Goal: Transaction & Acquisition: Purchase product/service

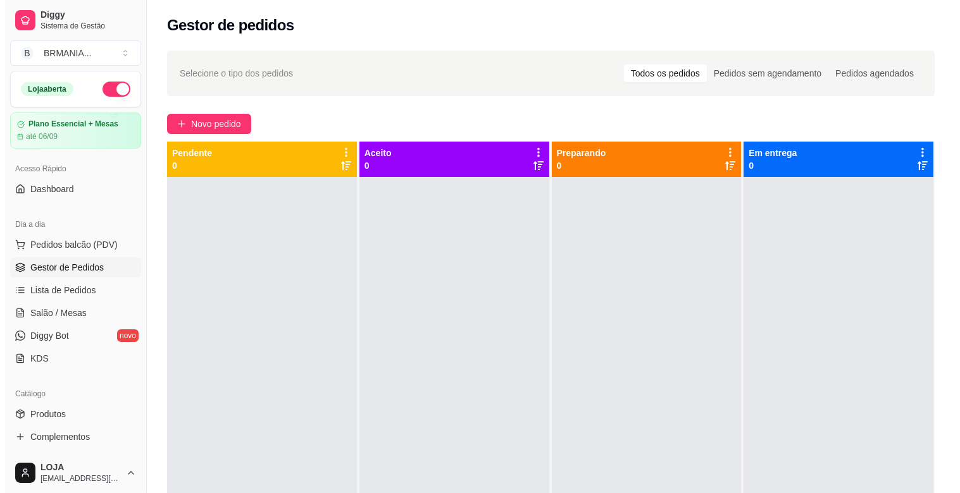
scroll to position [3, 0]
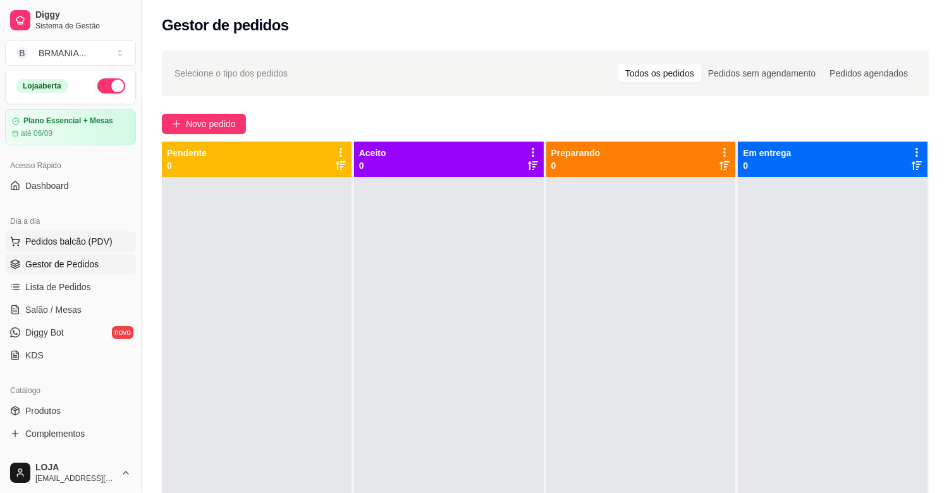
click at [42, 251] on button "Pedidos balcão (PDV)" at bounding box center [70, 242] width 131 height 20
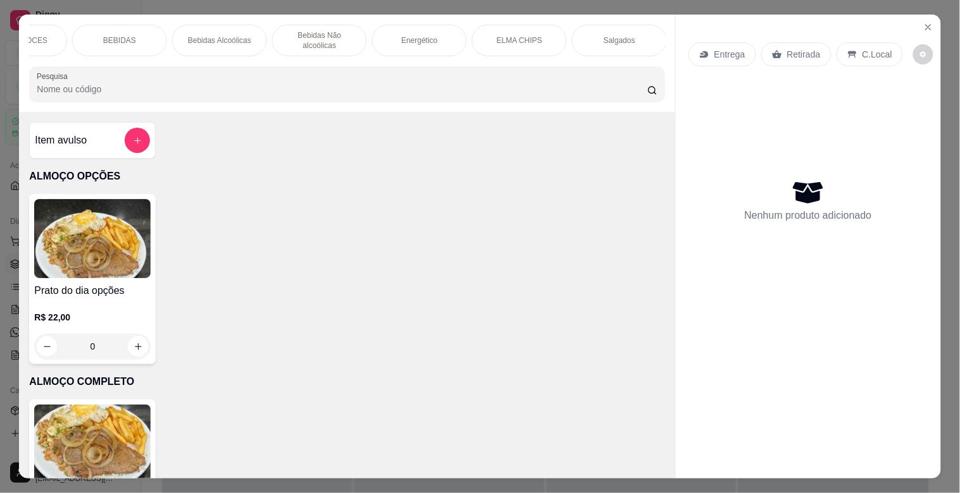
scroll to position [0, 1113]
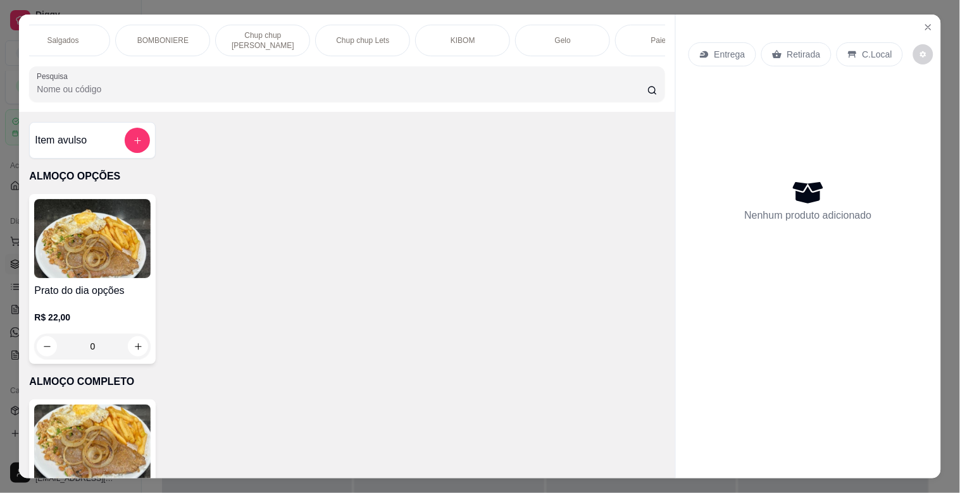
drag, startPoint x: 187, startPoint y: 32, endPoint x: 416, endPoint y: 130, distance: 248.8
click at [190, 32] on div "BOMBONIERE" at bounding box center [162, 41] width 95 height 32
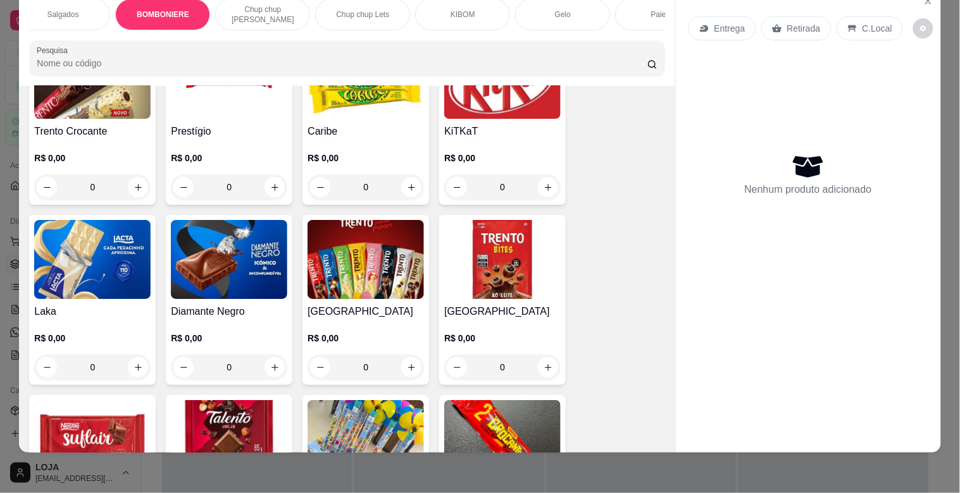
scroll to position [4840, 0]
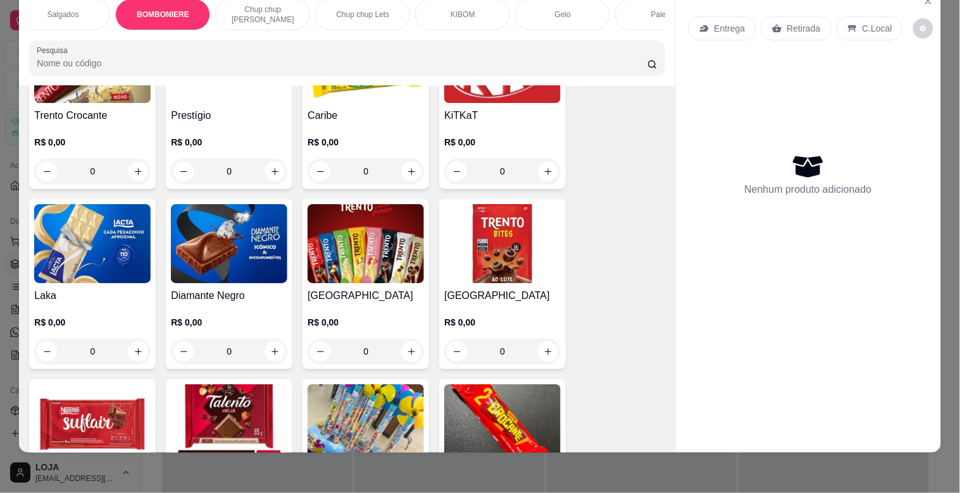
click at [377, 242] on img at bounding box center [365, 243] width 116 height 79
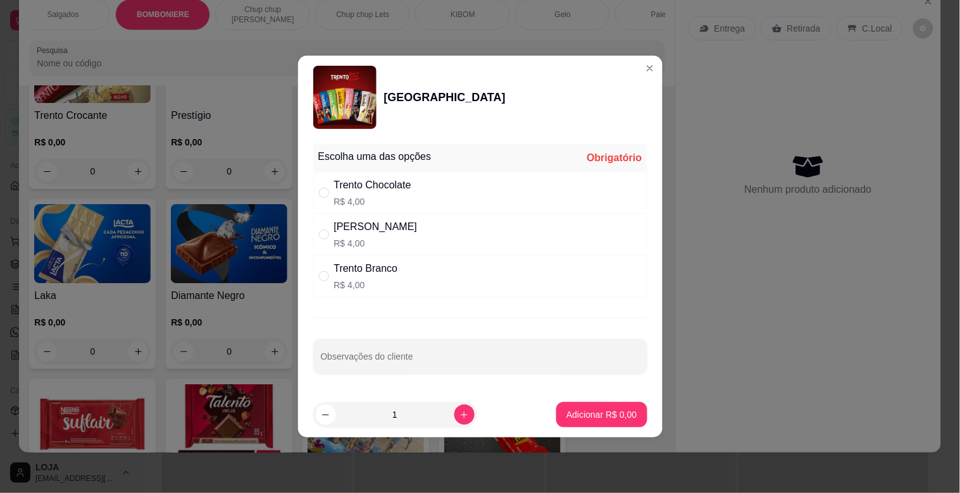
click at [411, 268] on div "Trento Branco R$ 4,00" at bounding box center [480, 277] width 334 height 42
radio input "true"
click at [597, 403] on button "Adicionar R$ 4,00" at bounding box center [601, 414] width 90 height 25
type input "1"
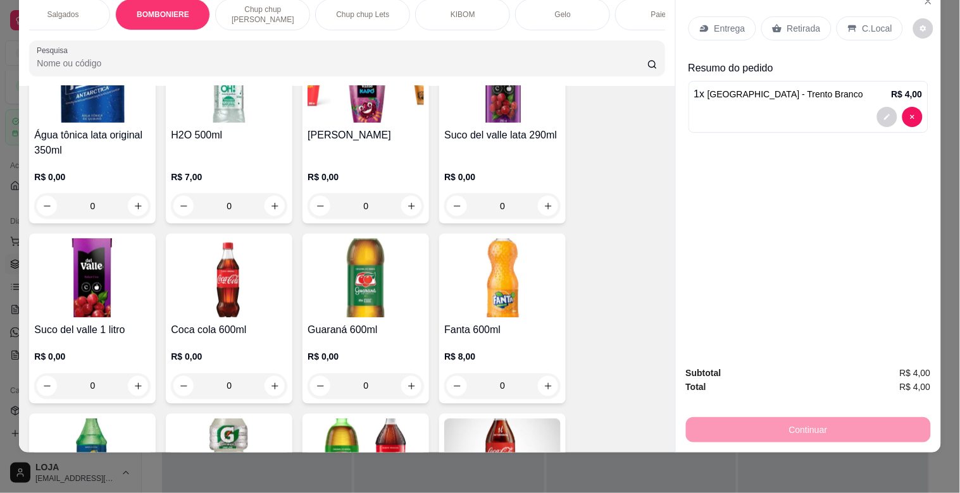
scroll to position [1677, 0]
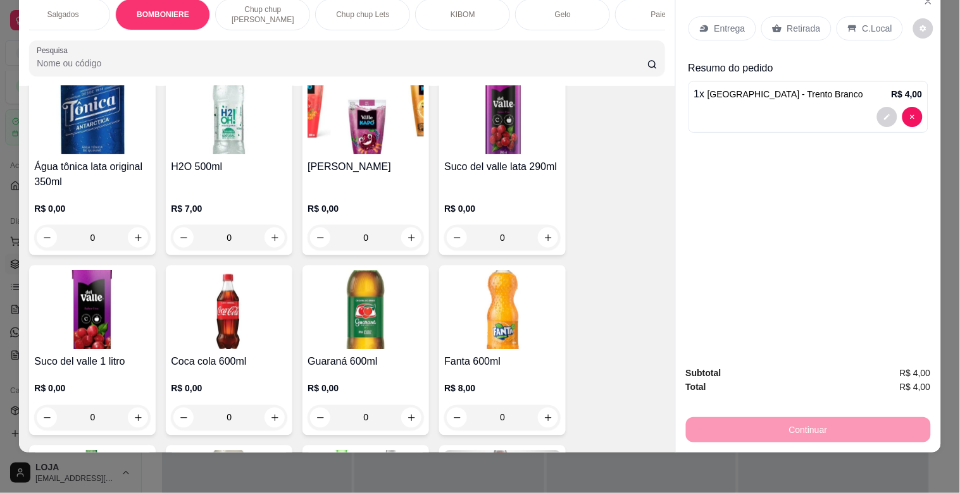
click at [100, 127] on img at bounding box center [92, 114] width 116 height 79
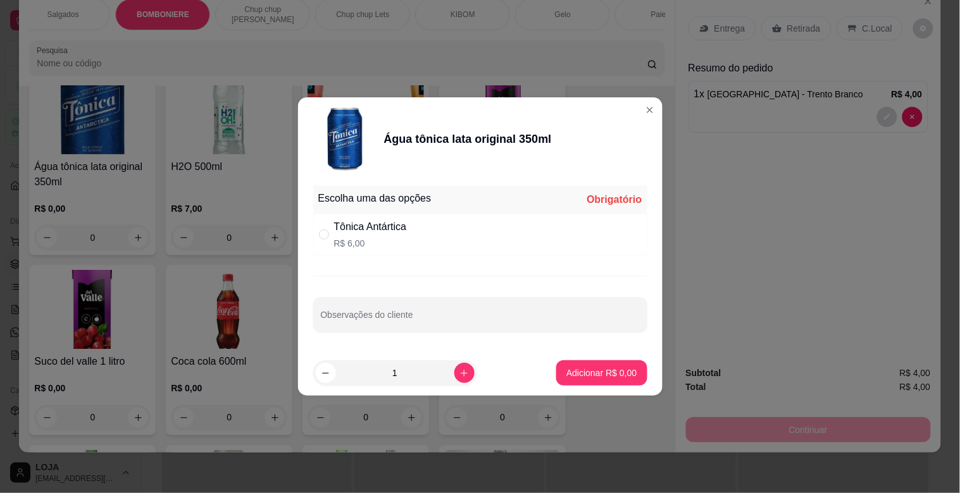
click at [369, 225] on div "Tônica Antártica" at bounding box center [370, 227] width 73 height 15
radio input "true"
click at [607, 366] on button "Adicionar R$ 6,00" at bounding box center [601, 373] width 90 height 25
type input "1"
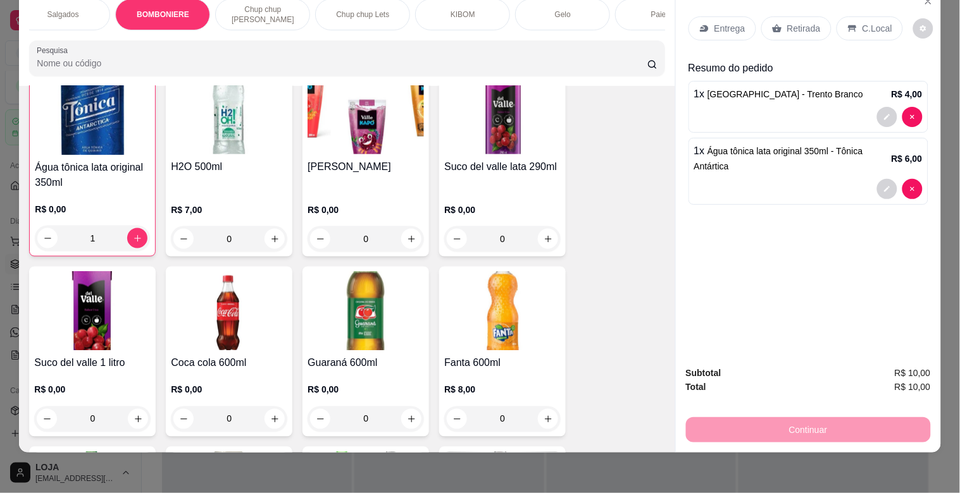
scroll to position [1678, 0]
click at [862, 22] on p "C.Local" at bounding box center [877, 28] width 30 height 13
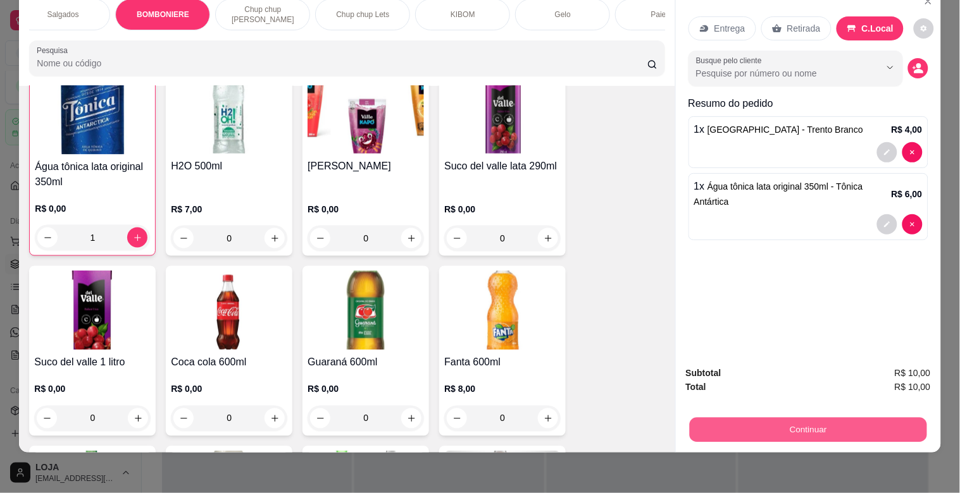
click at [843, 422] on button "Continuar" at bounding box center [807, 430] width 237 height 25
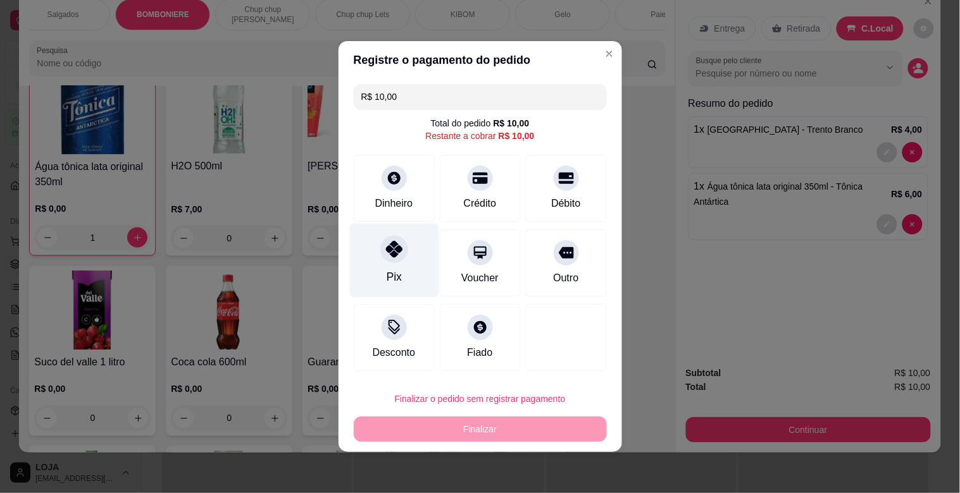
click at [414, 254] on div "Pix" at bounding box center [393, 261] width 89 height 74
type input "R$ 0,00"
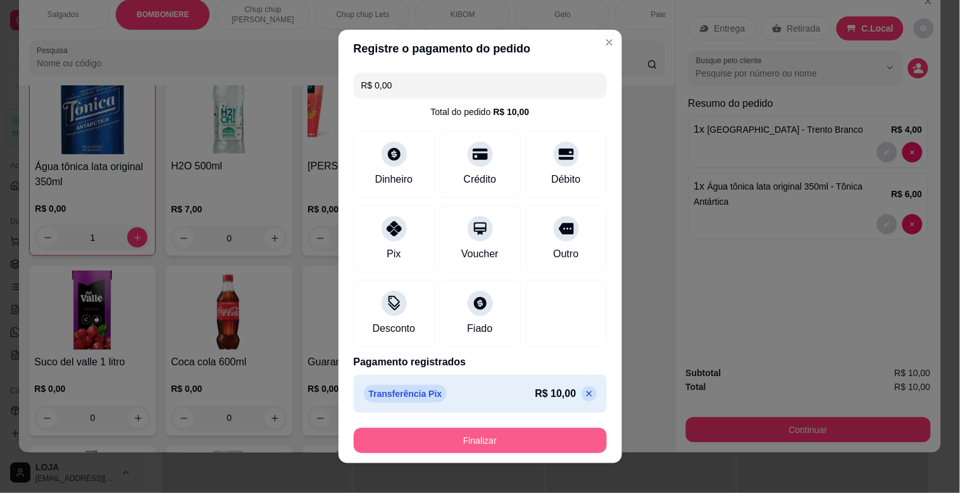
click at [546, 438] on button "Finalizar" at bounding box center [480, 440] width 253 height 25
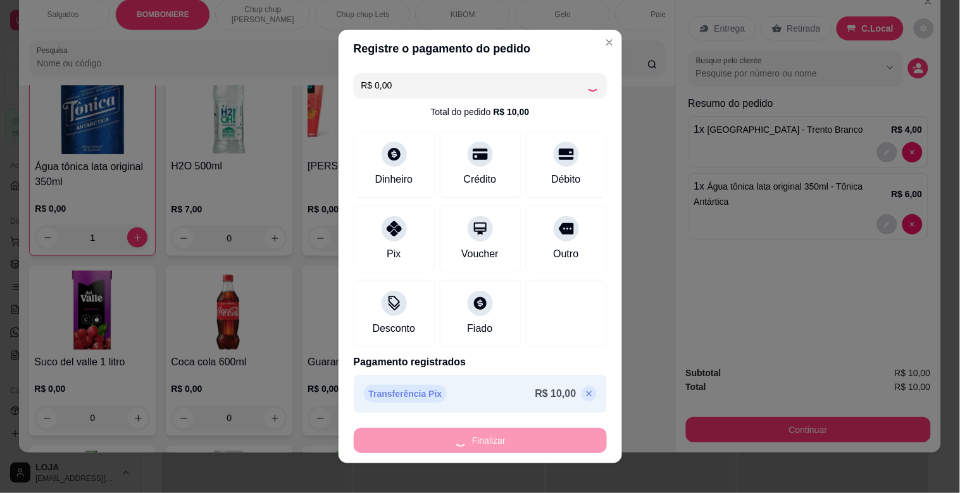
type input "0"
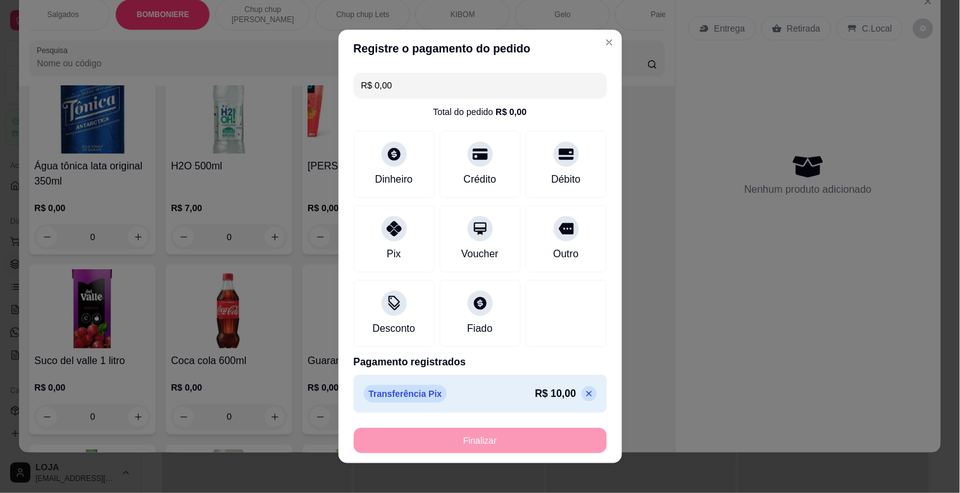
type input "-R$ 10,00"
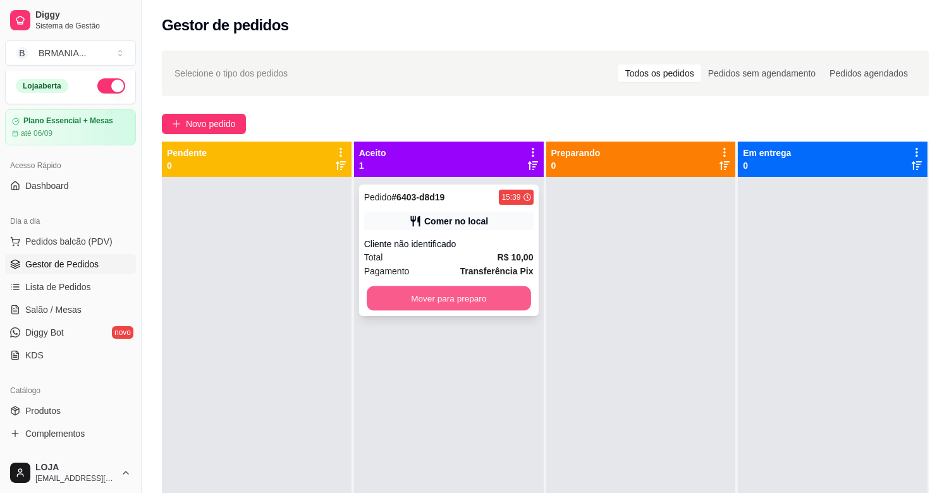
click at [516, 299] on button "Mover para preparo" at bounding box center [449, 299] width 164 height 25
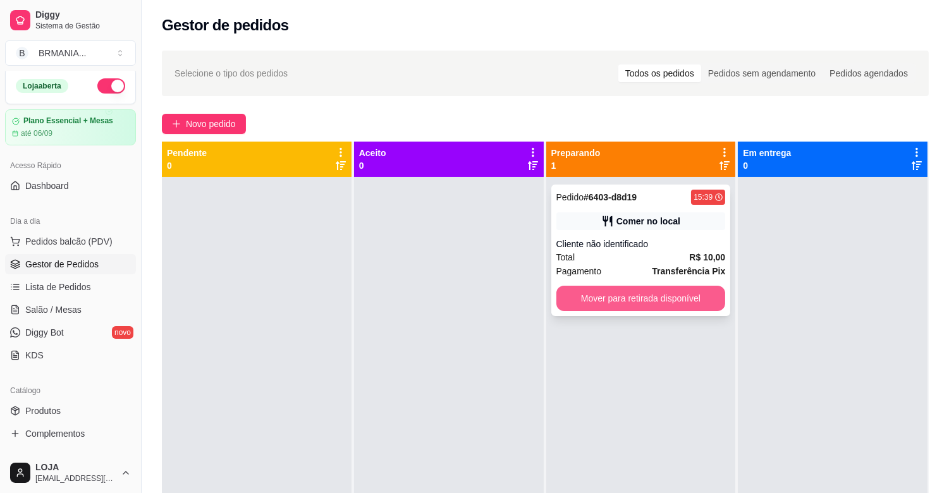
click at [661, 292] on button "Mover para retirada disponível" at bounding box center [642, 298] width 170 height 25
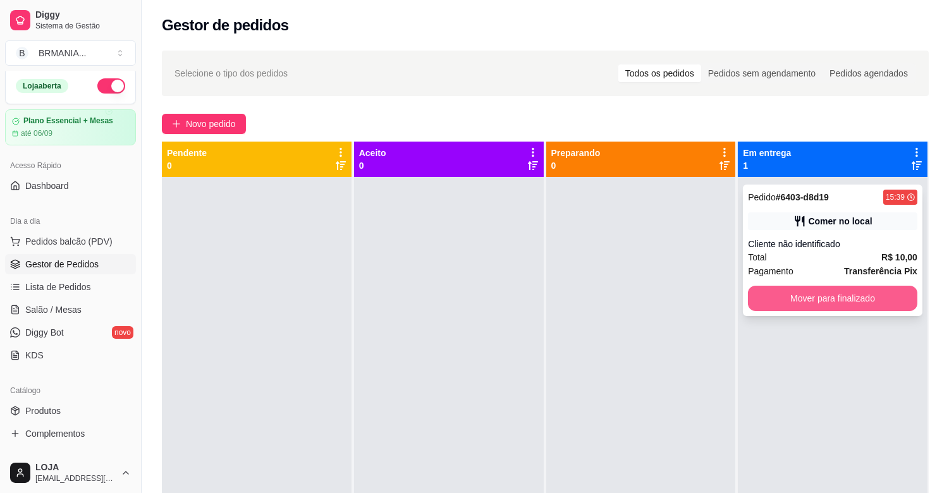
click at [788, 296] on button "Mover para finalizado" at bounding box center [833, 298] width 170 height 25
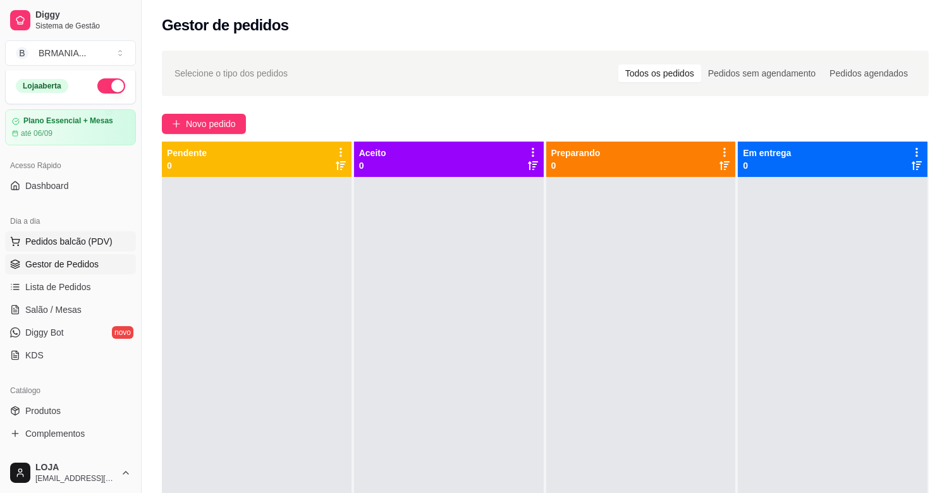
click at [97, 237] on span "Pedidos balcão (PDV)" at bounding box center [68, 241] width 87 height 13
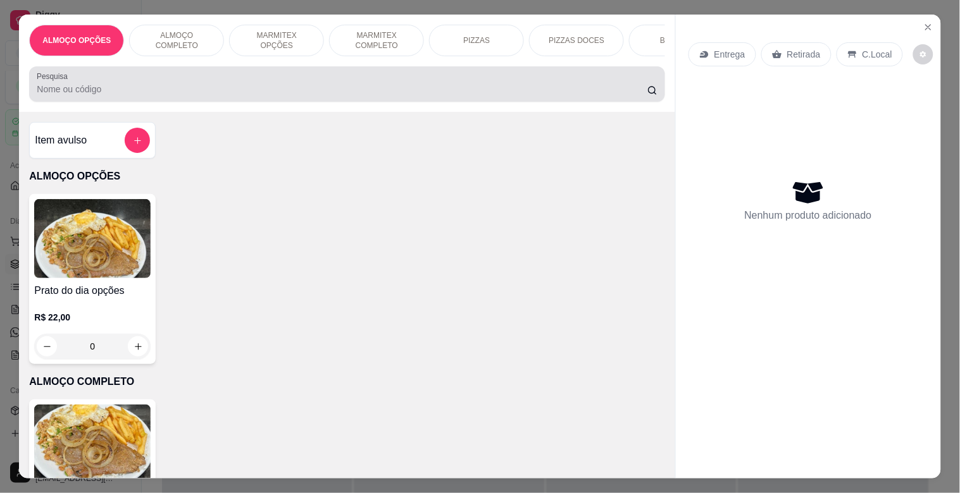
click at [244, 81] on div at bounding box center [347, 83] width 620 height 25
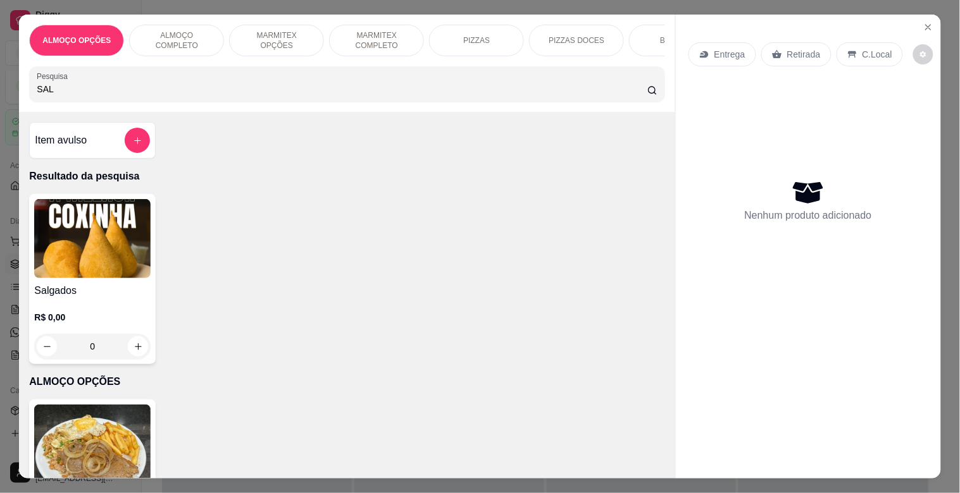
type input "SAL"
click at [104, 247] on img at bounding box center [92, 238] width 116 height 79
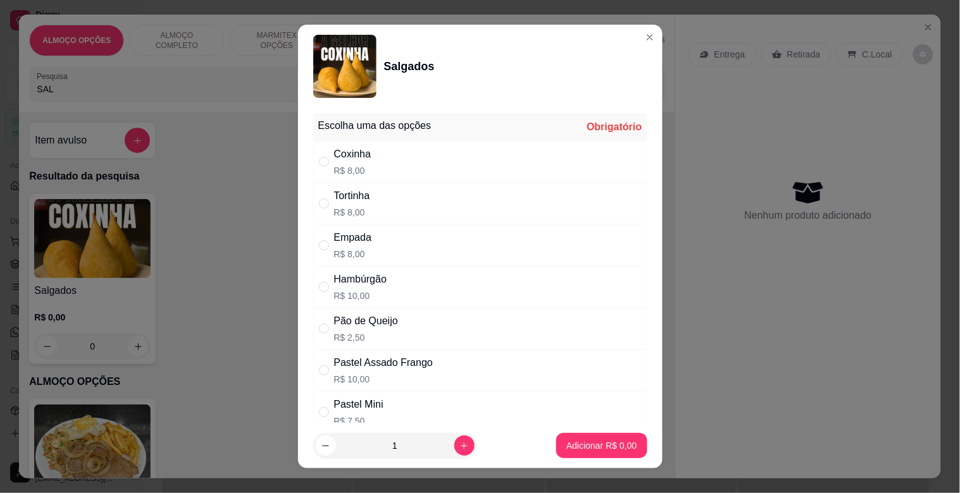
click at [365, 409] on div "Pastel Mini" at bounding box center [358, 404] width 49 height 15
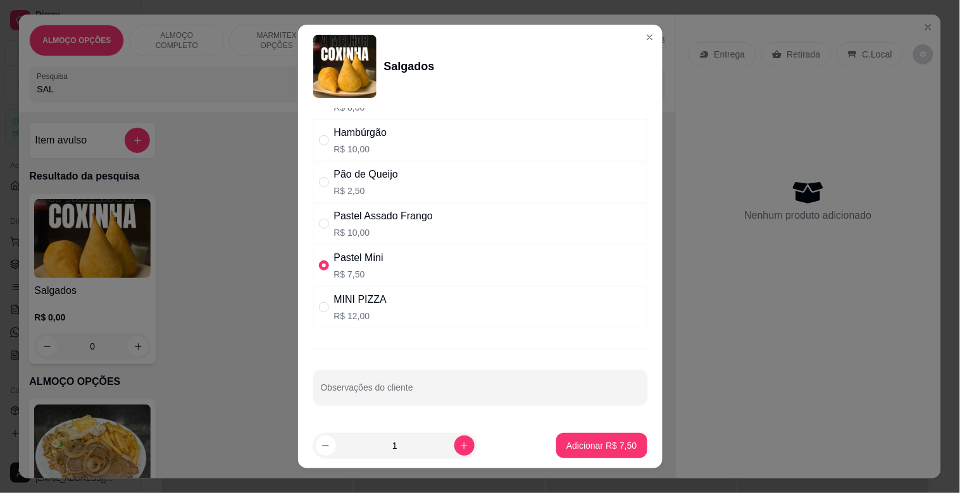
click at [378, 302] on div "MINI PIZZA" at bounding box center [360, 299] width 53 height 15
radio input "false"
radio input "true"
click at [583, 447] on p "Adicionar R$ 12,00" at bounding box center [598, 446] width 73 height 12
type input "1"
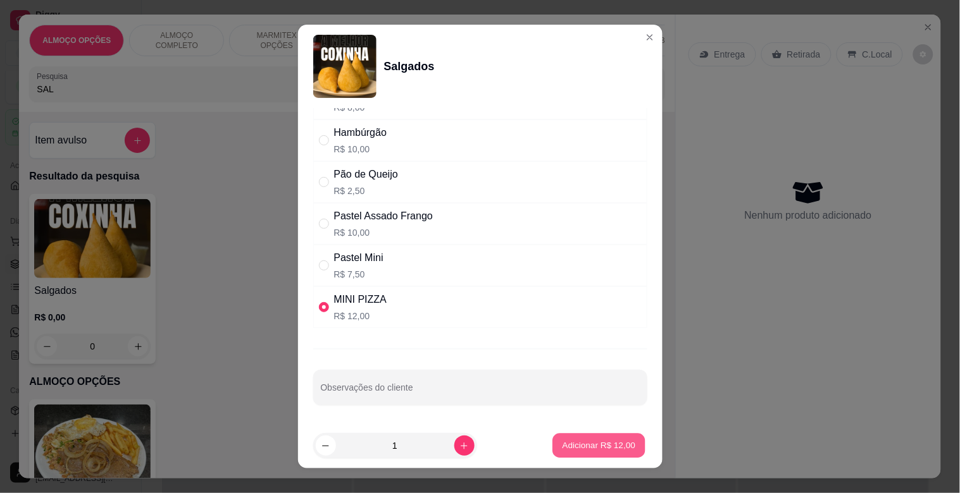
type input "1"
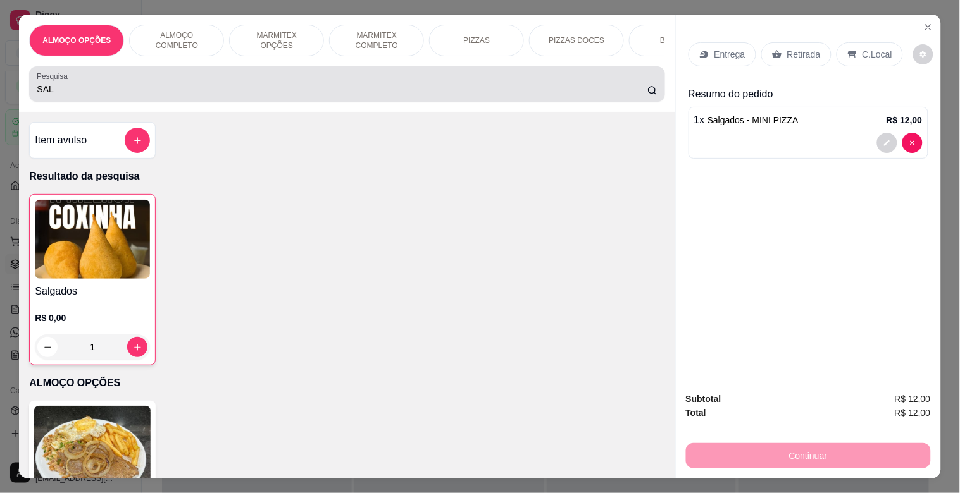
click at [206, 90] on input "SAL" at bounding box center [342, 89] width 610 height 13
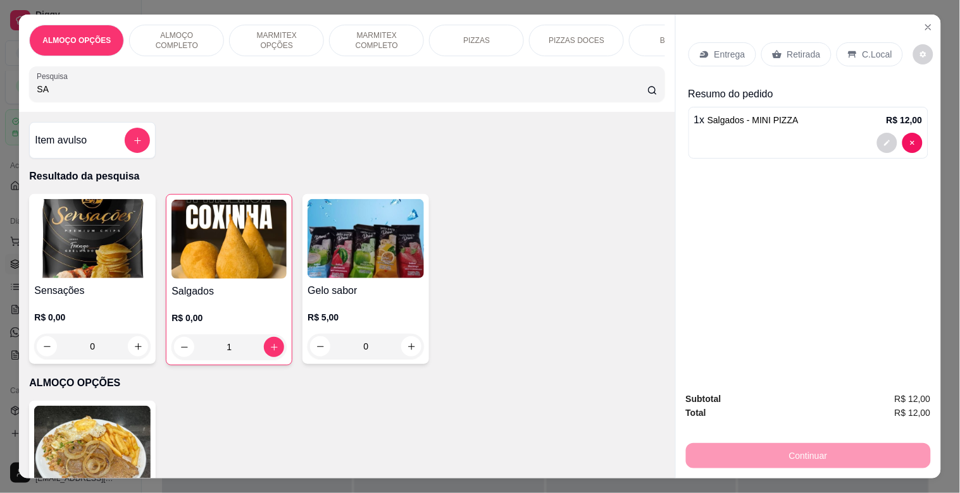
type input "S"
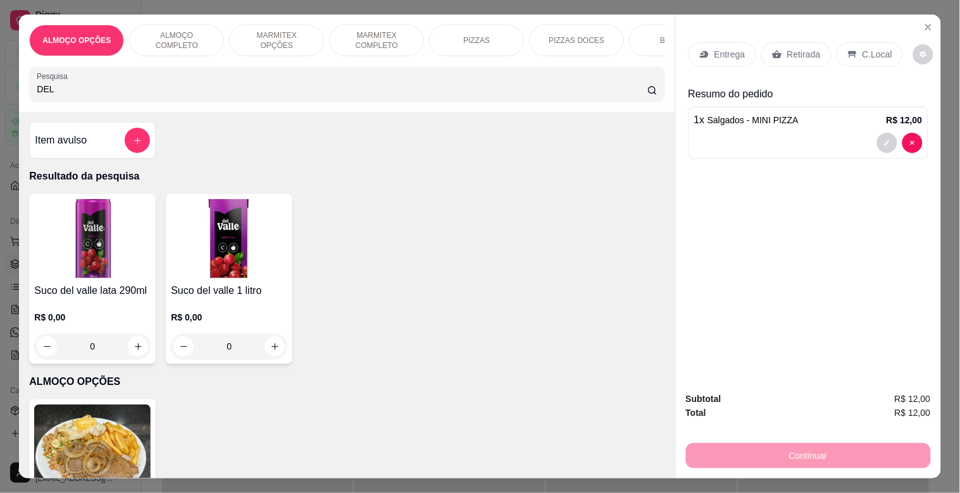
type input "DEL"
click at [144, 276] on img at bounding box center [92, 238] width 116 height 79
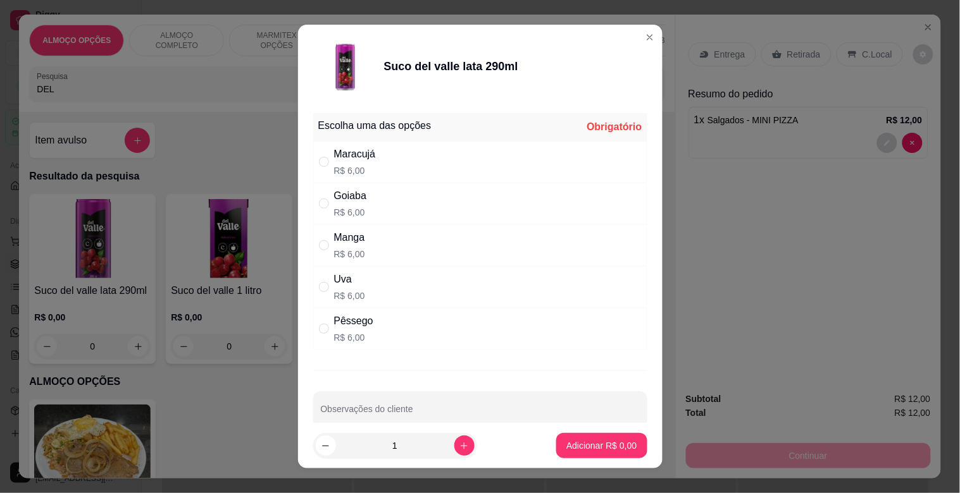
click at [421, 220] on div "Goiaba R$ 6,00" at bounding box center [480, 204] width 334 height 42
radio input "true"
click at [588, 454] on button "Adicionar R$ 6,00" at bounding box center [601, 445] width 90 height 25
type input "1"
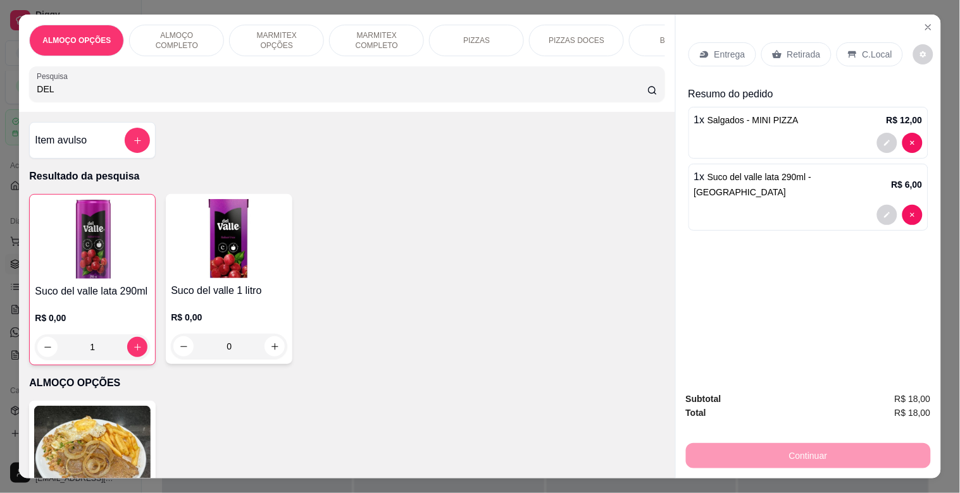
click at [795, 48] on p "Retirada" at bounding box center [804, 54] width 34 height 13
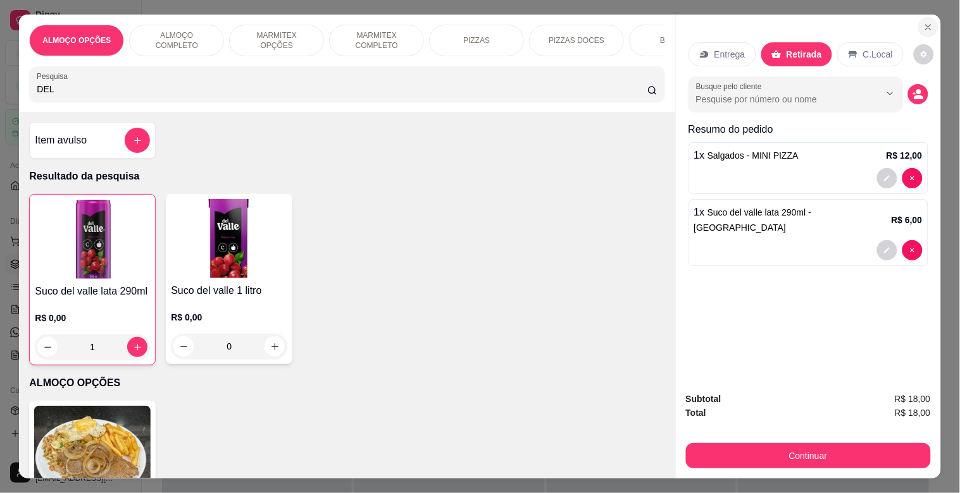
click at [927, 22] on icon "Close" at bounding box center [928, 27] width 10 height 10
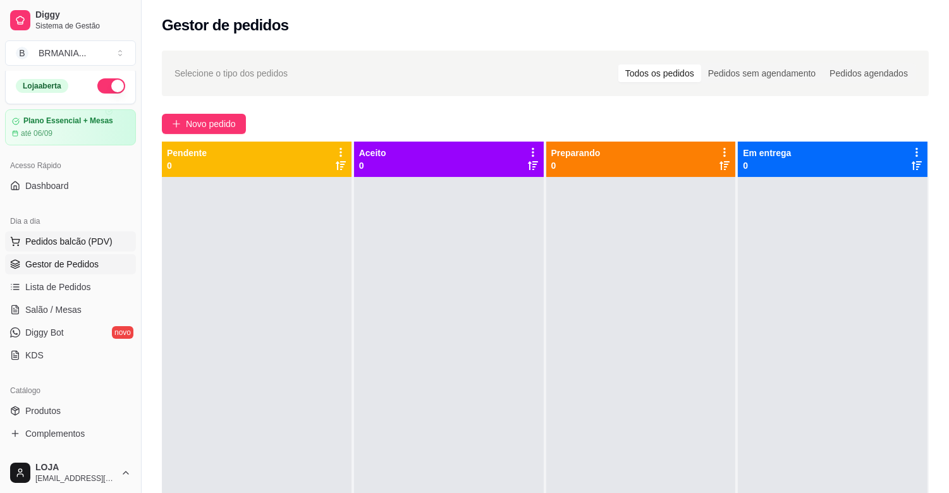
click at [77, 240] on span "Pedidos balcão (PDV)" at bounding box center [68, 241] width 87 height 13
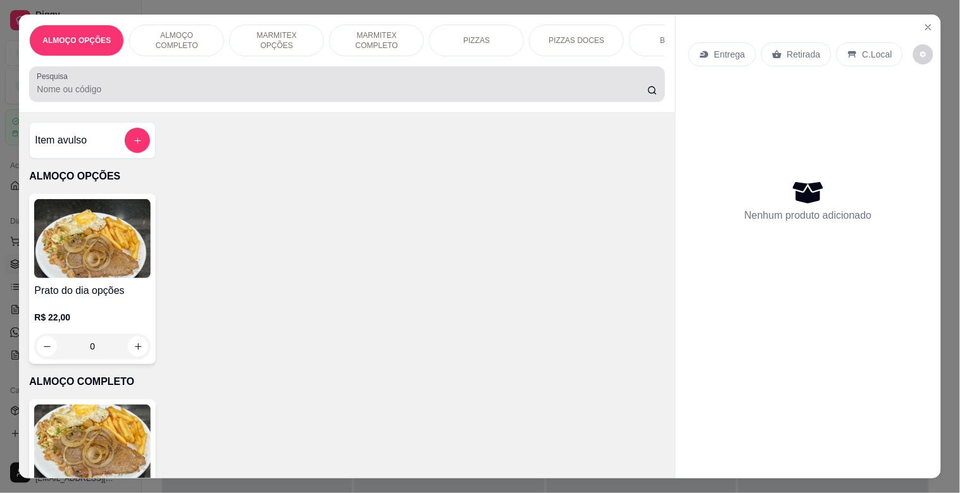
click at [230, 84] on div at bounding box center [347, 83] width 620 height 25
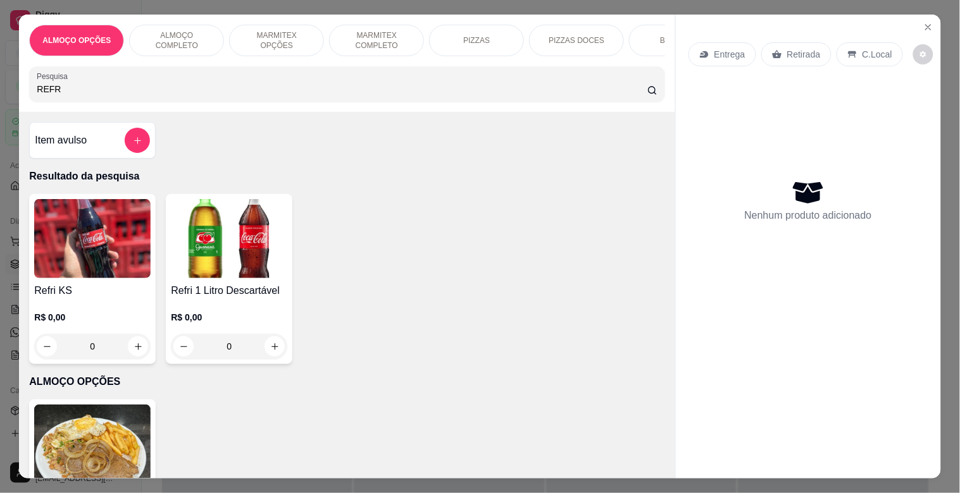
type input "REFR"
click at [245, 239] on img at bounding box center [229, 238] width 116 height 79
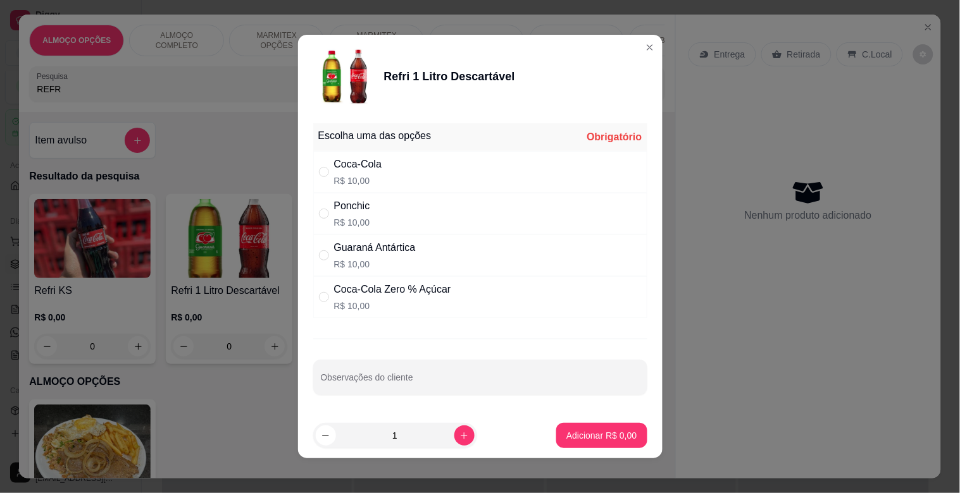
drag, startPoint x: 399, startPoint y: 159, endPoint x: 433, endPoint y: 201, distance: 53.9
click at [399, 159] on div "Coca-Cola R$ 10,00" at bounding box center [480, 172] width 334 height 42
radio input "true"
click at [595, 442] on p "Adicionar R$ 10,00" at bounding box center [598, 436] width 75 height 13
type input "1"
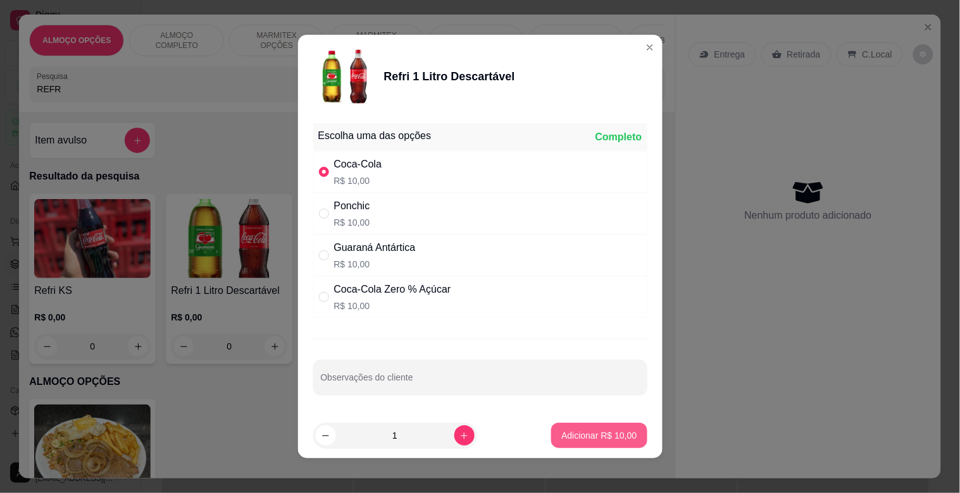
type input "1"
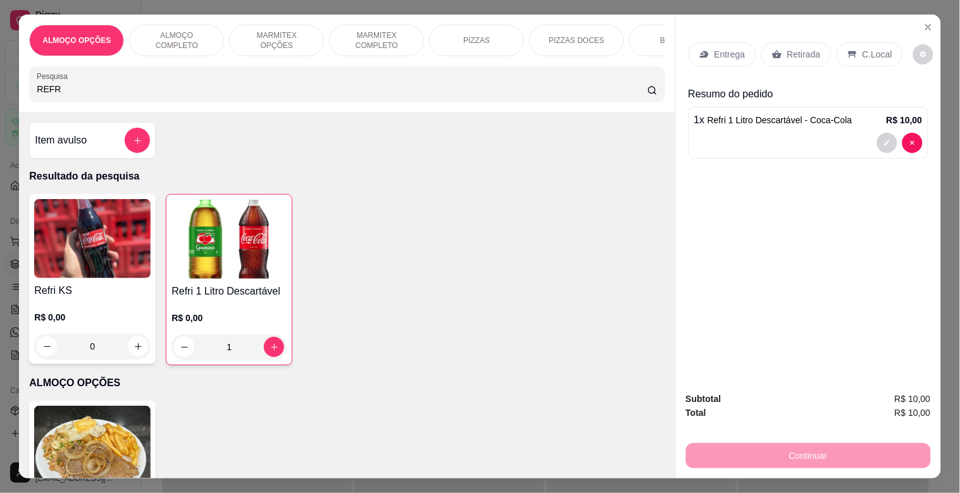
drag, startPoint x: 793, startPoint y: 49, endPoint x: 857, endPoint y: 273, distance: 233.0
click at [793, 51] on p "Retirada" at bounding box center [804, 54] width 34 height 13
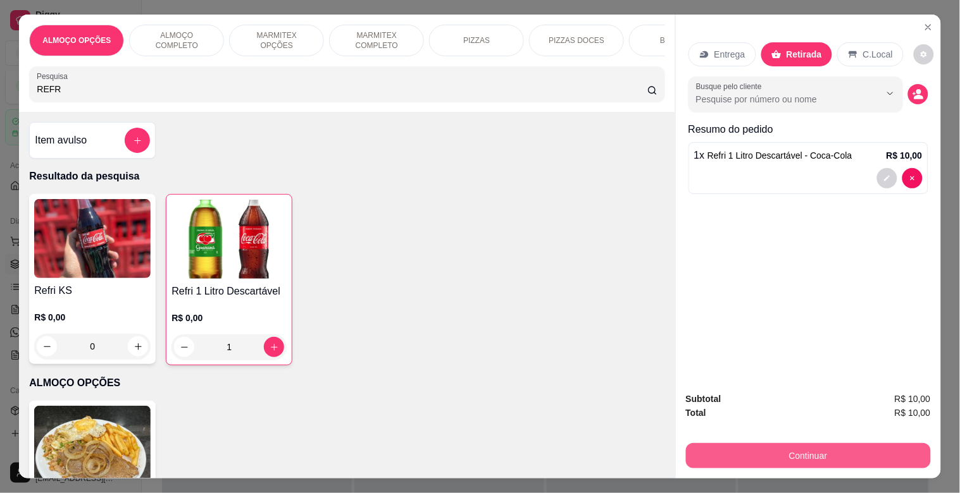
click at [769, 456] on button "Continuar" at bounding box center [808, 455] width 245 height 25
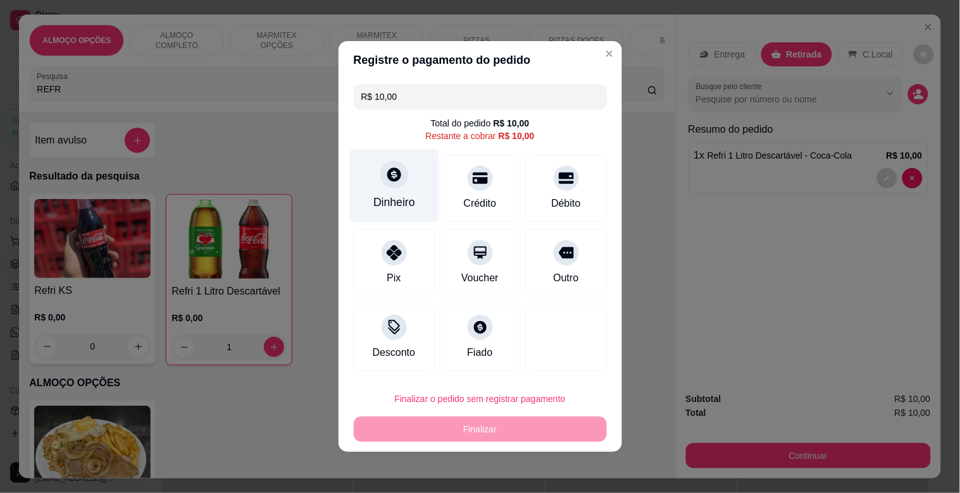
click at [399, 187] on div "Dinheiro" at bounding box center [393, 186] width 89 height 74
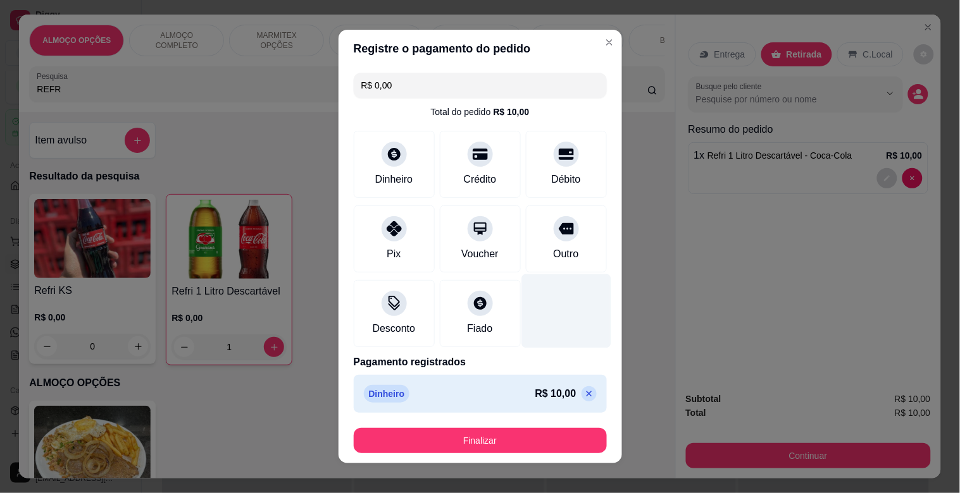
type input "R$ 0,00"
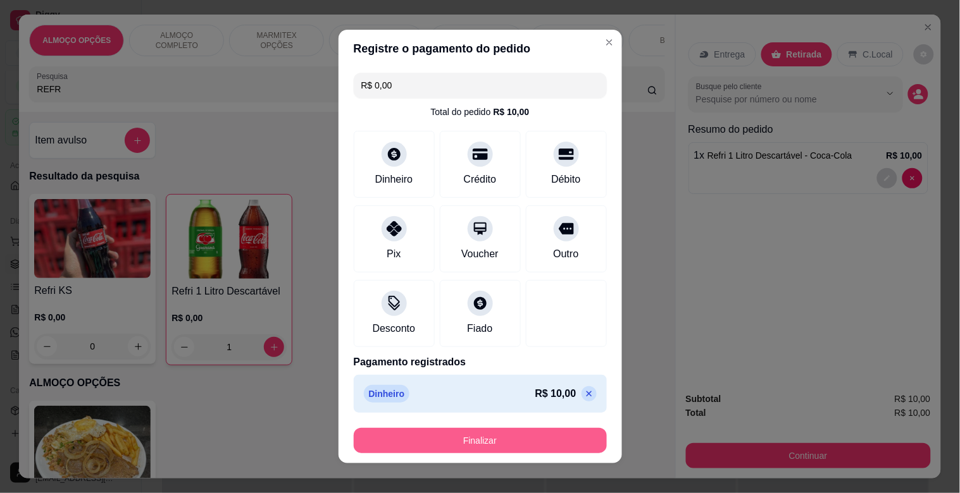
click at [502, 440] on button "Finalizar" at bounding box center [480, 440] width 253 height 25
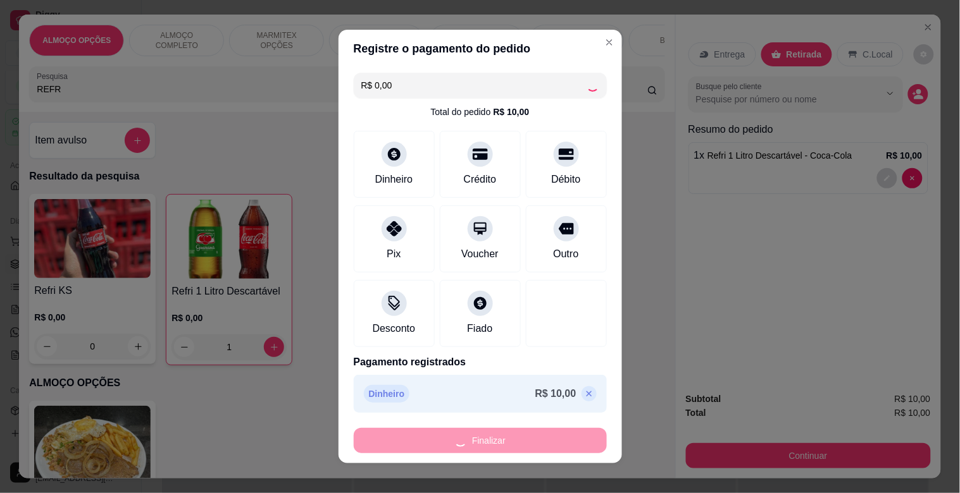
type input "0"
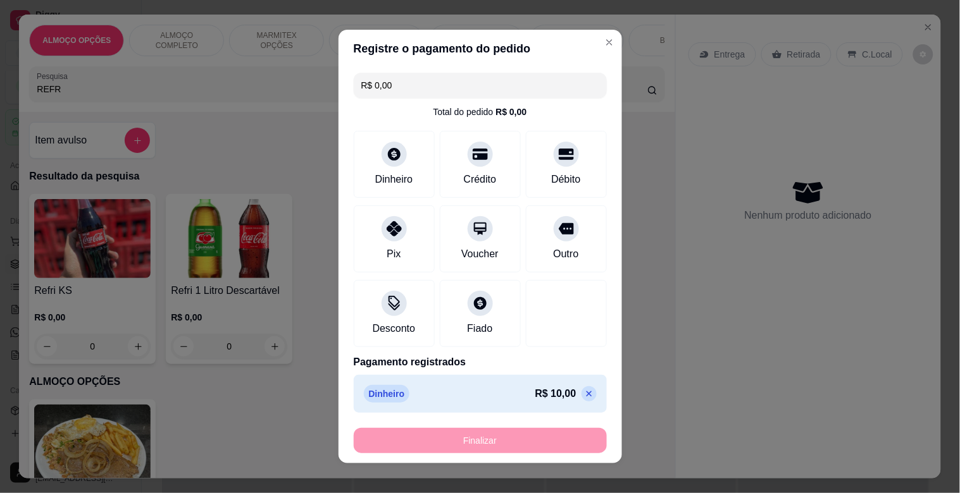
type input "-R$ 10,00"
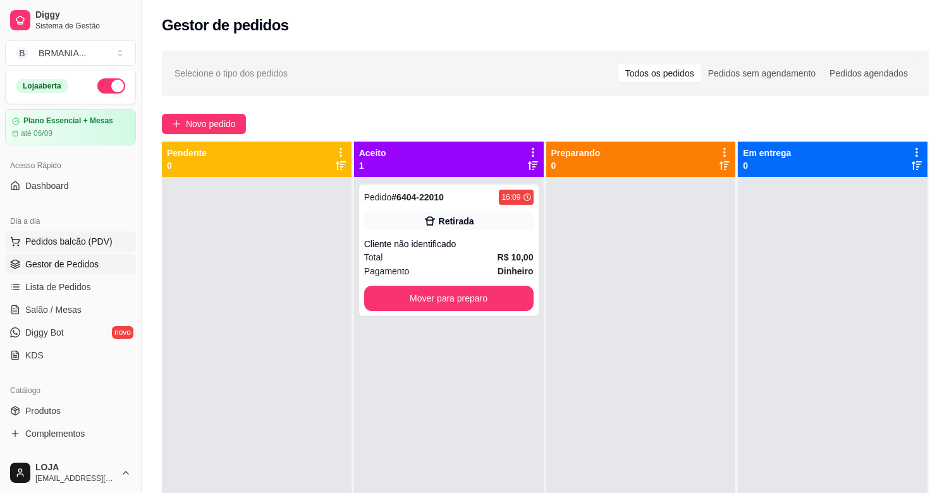
click at [104, 237] on span "Pedidos balcão (PDV)" at bounding box center [68, 241] width 87 height 13
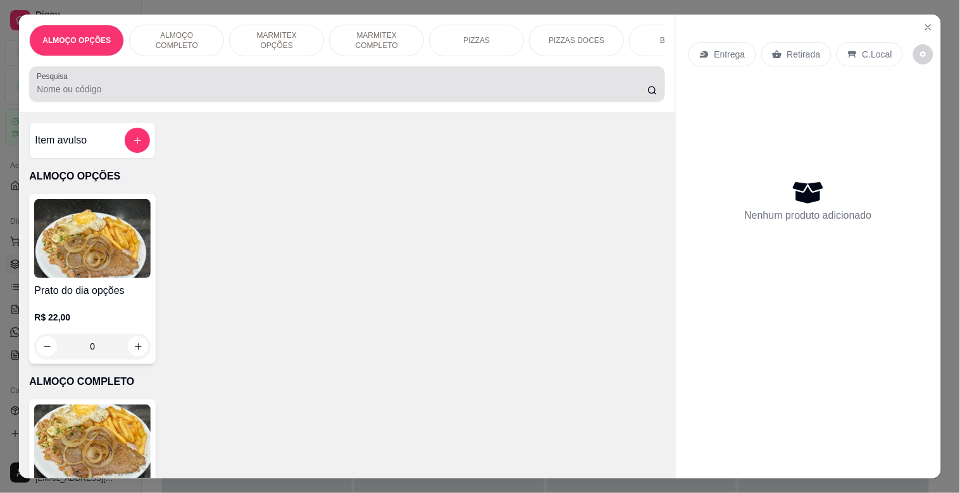
click at [136, 96] on input "Pesquisa" at bounding box center [342, 89] width 610 height 13
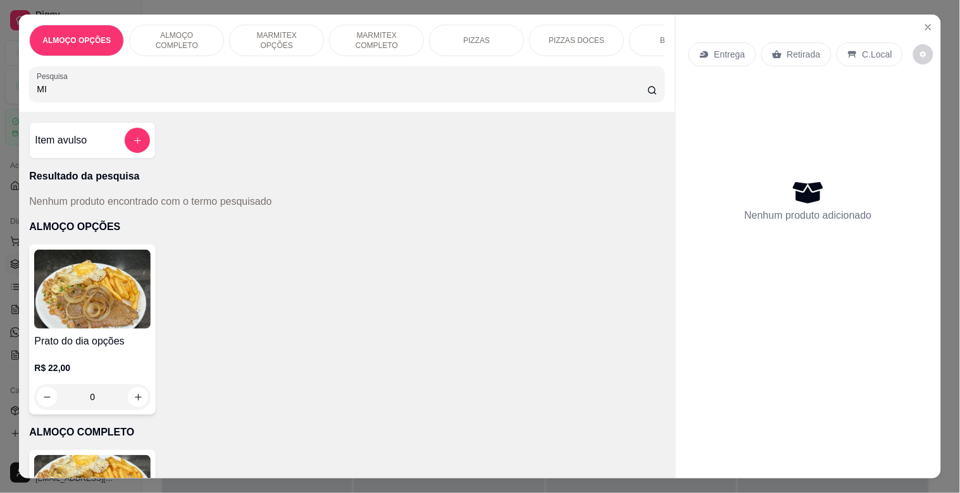
type input "M"
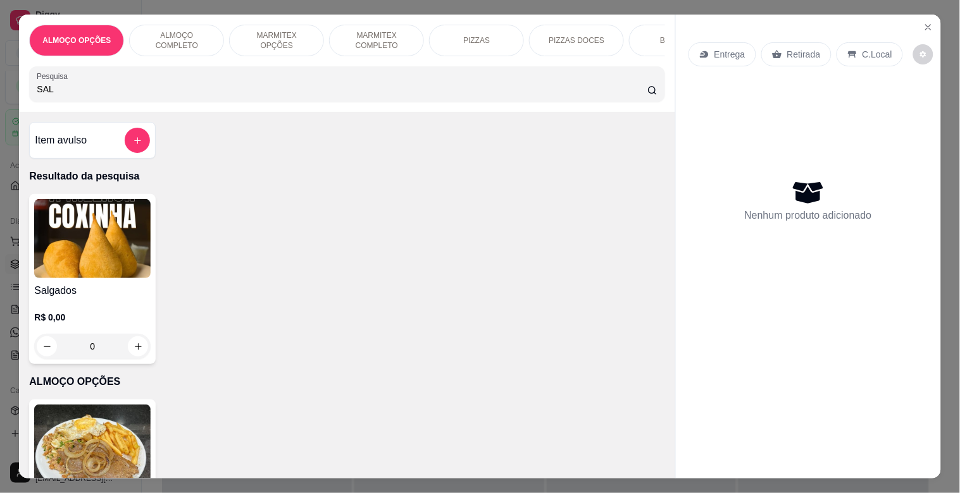
type input "SAL"
click at [81, 287] on div "Salgados R$ 0,00 0" at bounding box center [92, 279] width 127 height 170
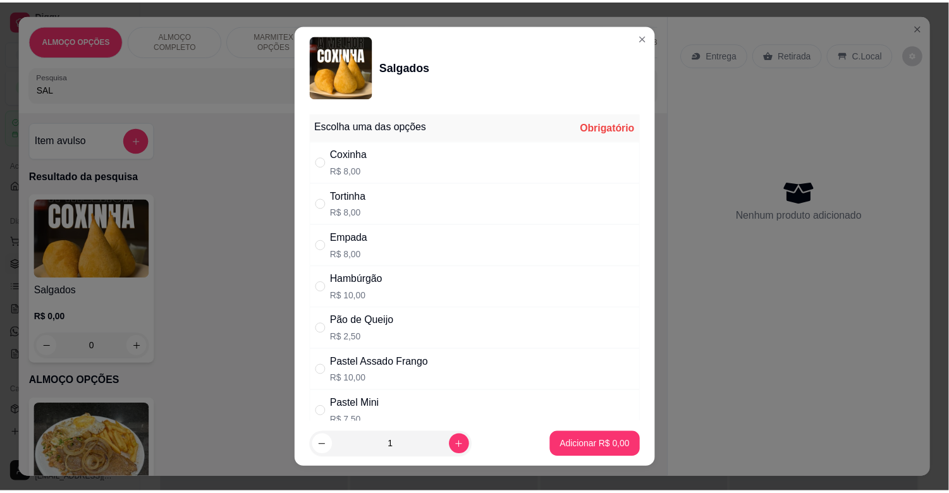
scroll to position [147, 0]
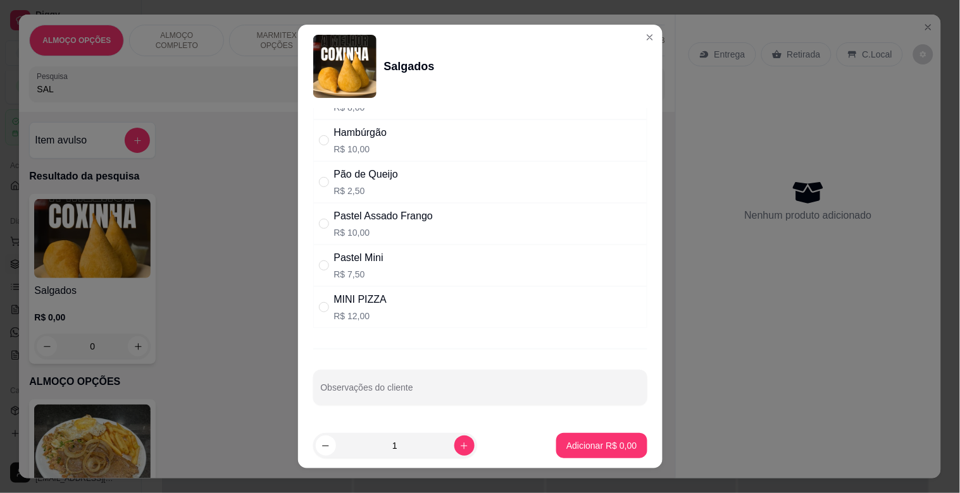
click at [419, 304] on div "MINI PIZZA R$ 12,00" at bounding box center [480, 308] width 334 height 42
radio input "true"
click at [576, 439] on button "Adicionar R$ 12,00" at bounding box center [599, 445] width 96 height 25
type input "1"
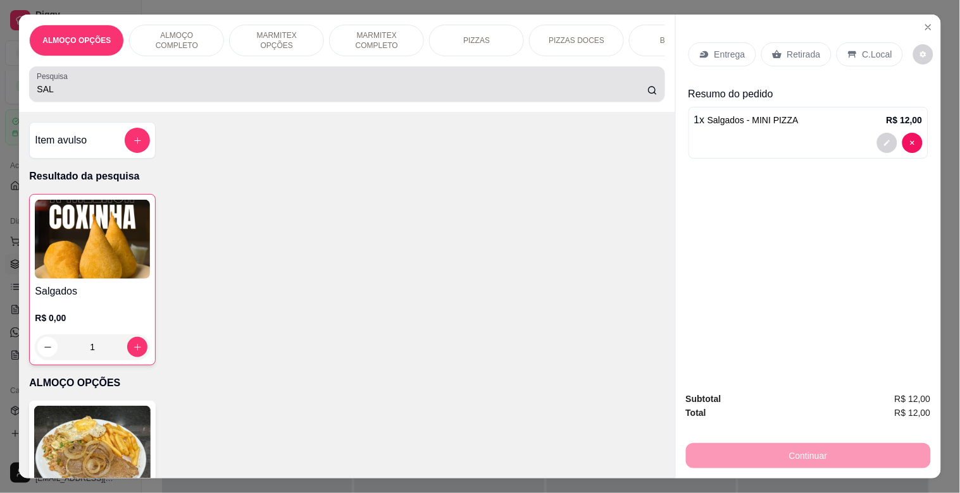
drag, startPoint x: 154, startPoint y: 76, endPoint x: 159, endPoint y: 84, distance: 9.3
click at [158, 82] on div "Pesquisa SAL" at bounding box center [346, 83] width 635 height 35
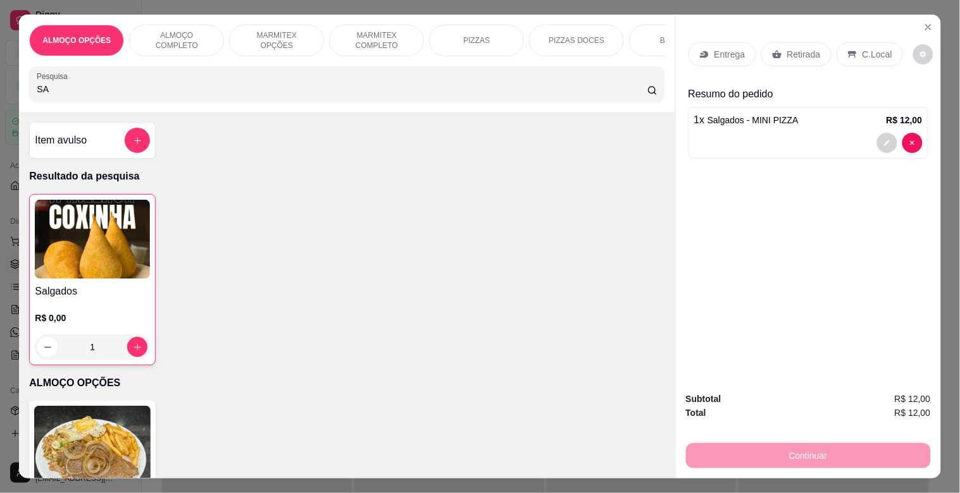
type input "S"
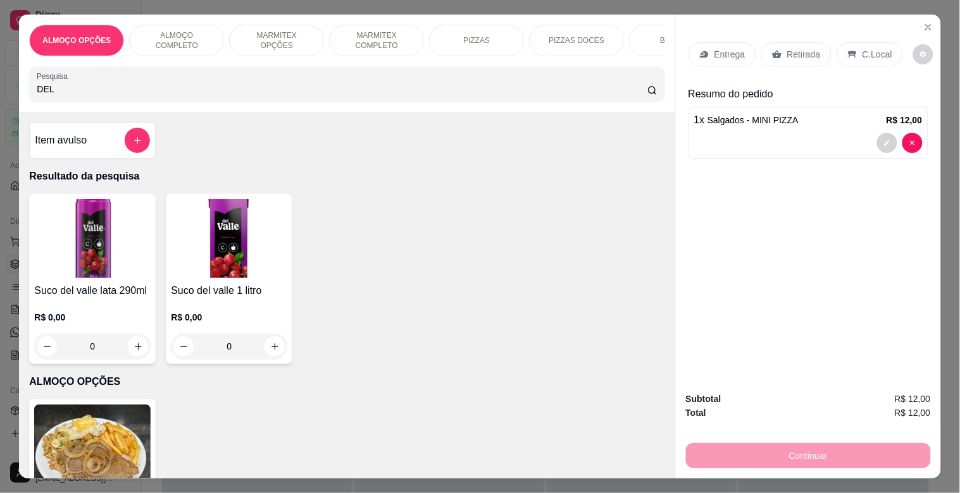
type input "DEL"
click at [121, 249] on img at bounding box center [92, 238] width 116 height 79
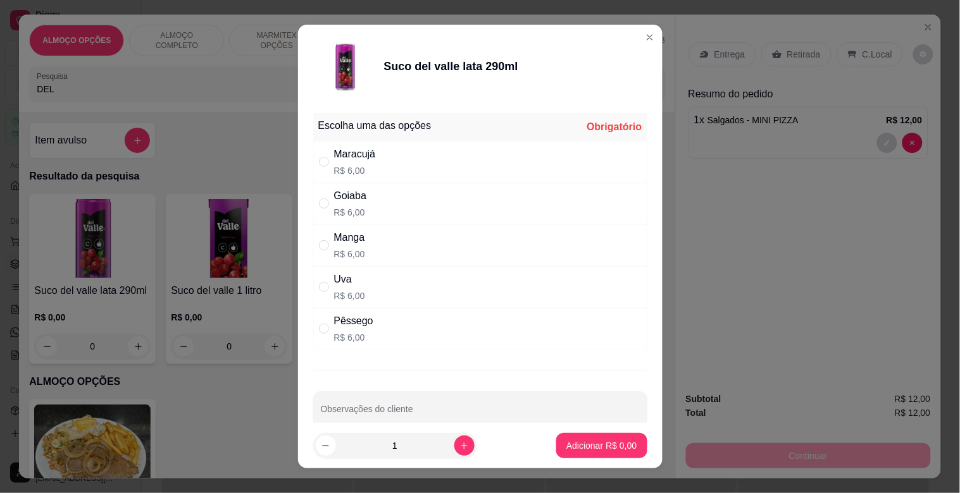
click at [391, 228] on div "Manga R$ 6,00" at bounding box center [480, 246] width 334 height 42
radio input "true"
click at [405, 211] on div "Goiaba R$ 6,00" at bounding box center [480, 204] width 334 height 42
radio input "true"
radio input "false"
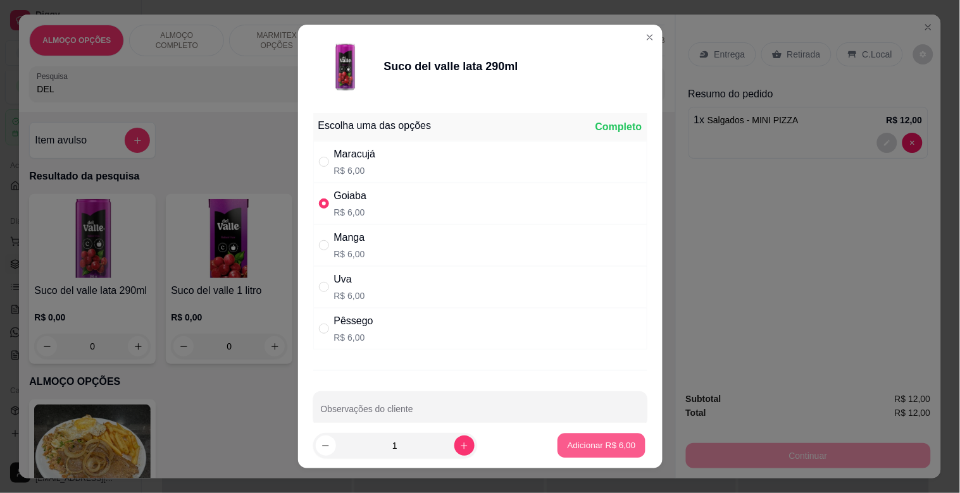
click at [586, 451] on p "Adicionar R$ 6,00" at bounding box center [601, 446] width 68 height 12
type input "1"
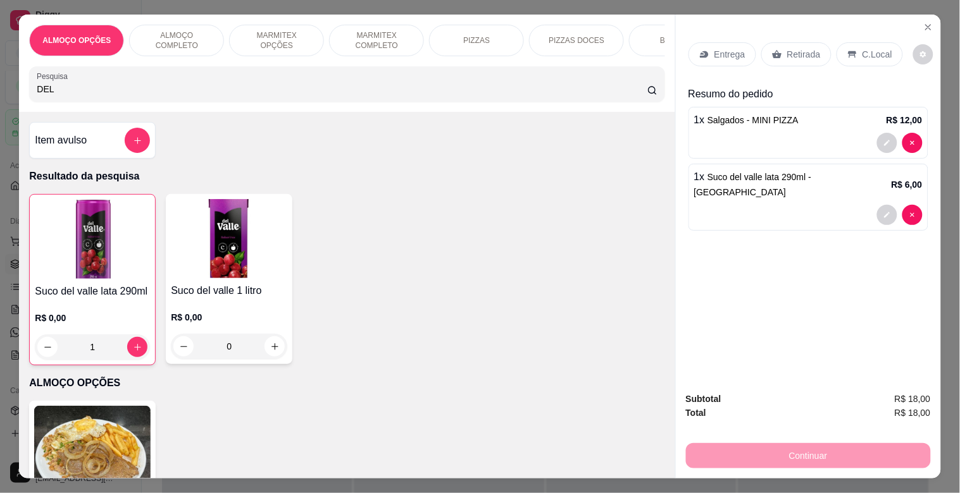
click at [881, 51] on p "C.Local" at bounding box center [877, 54] width 30 height 13
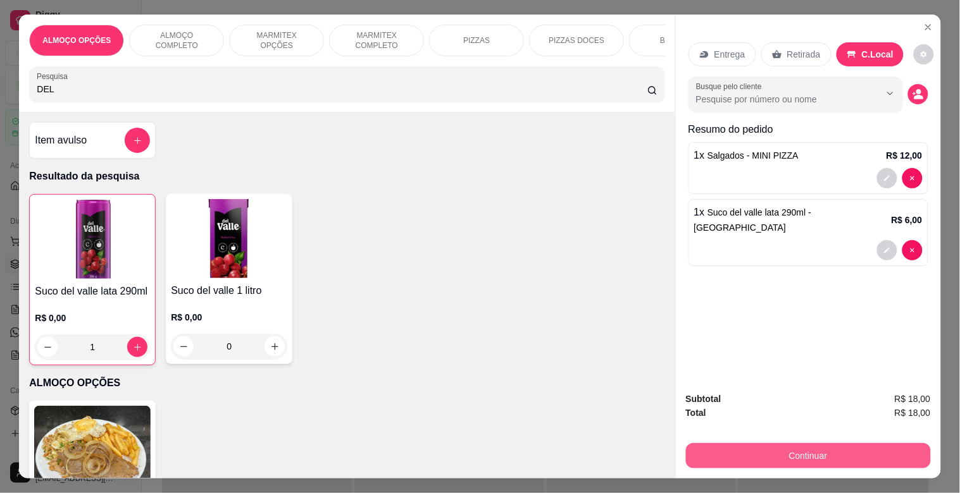
click at [796, 447] on button "Continuar" at bounding box center [808, 455] width 245 height 25
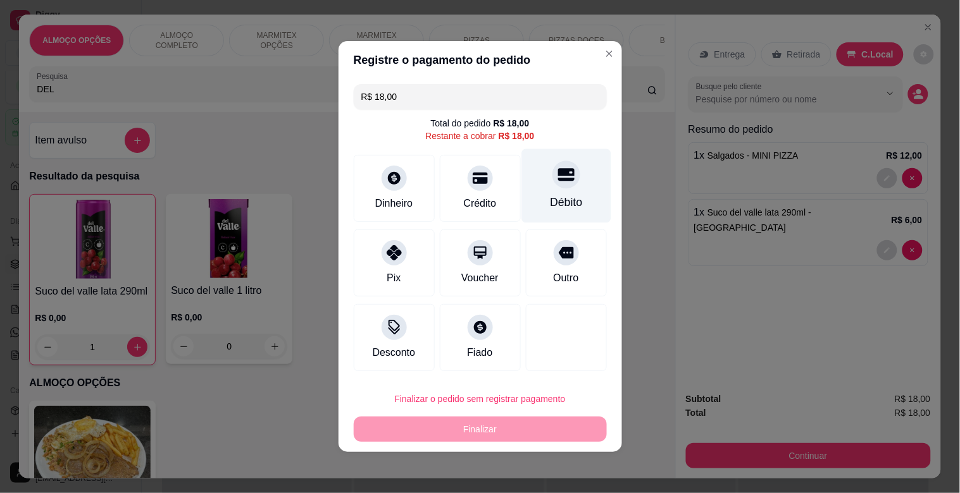
click at [567, 205] on div "Débito" at bounding box center [566, 202] width 32 height 16
type input "R$ 0,00"
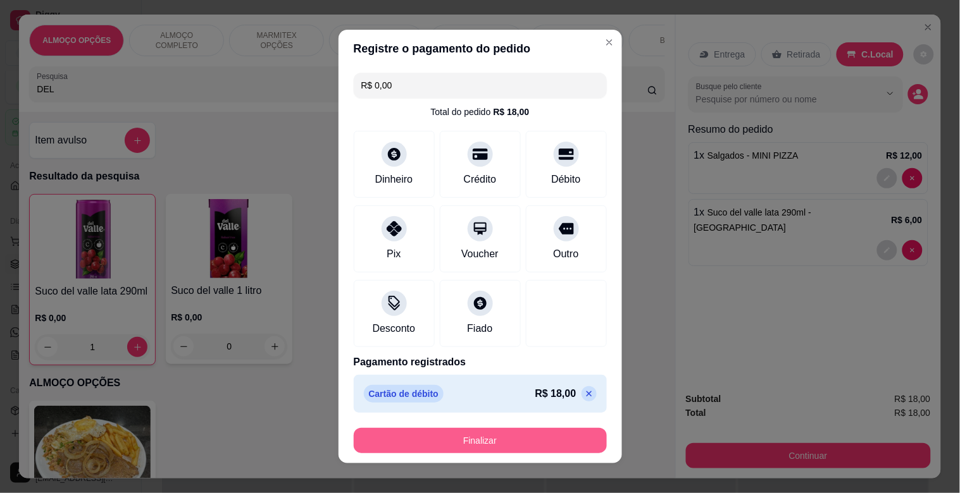
click at [504, 440] on button "Finalizar" at bounding box center [480, 440] width 253 height 25
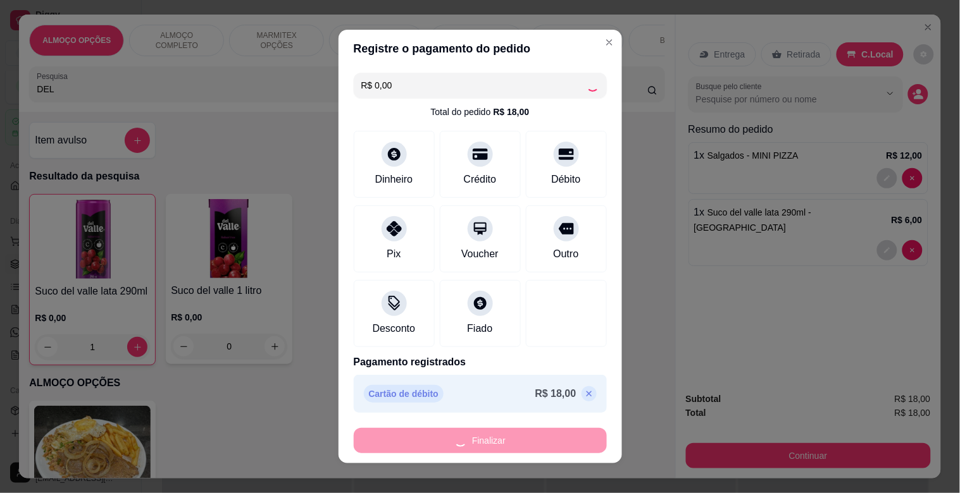
type input "0"
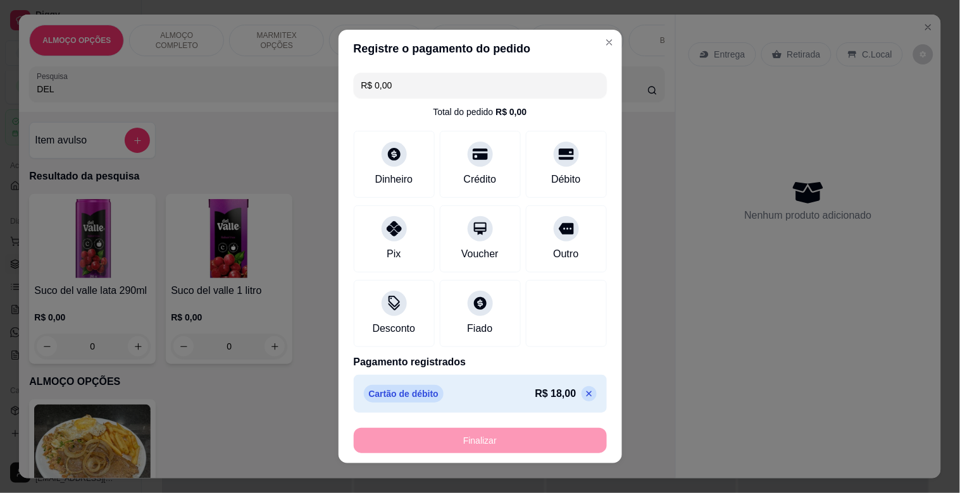
type input "-R$ 18,00"
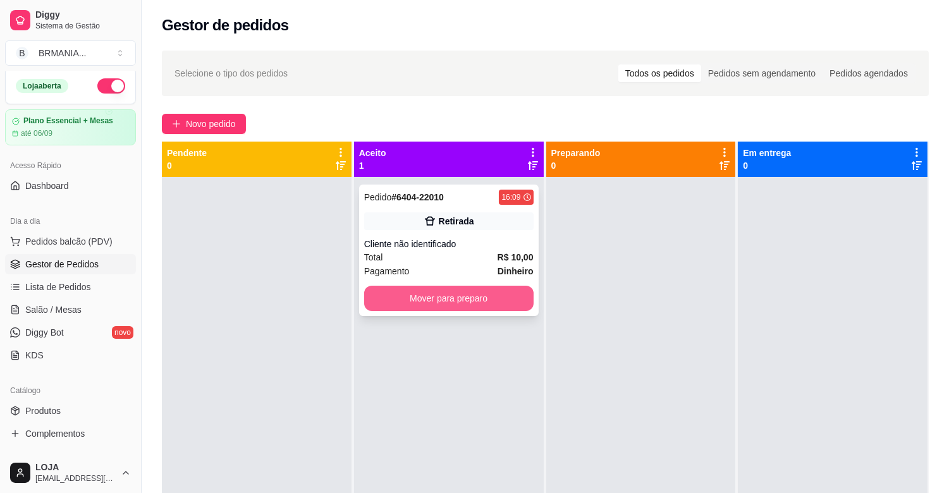
click at [491, 294] on button "Mover para preparo" at bounding box center [449, 298] width 170 height 25
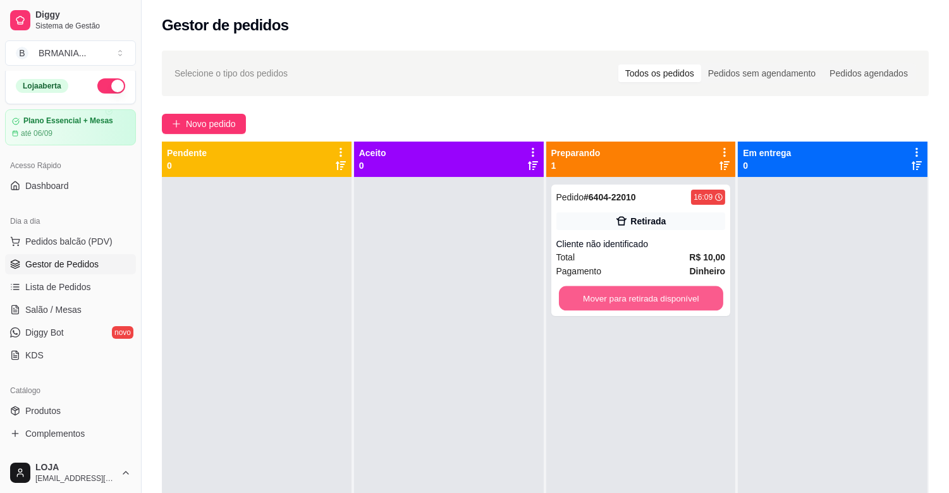
click at [629, 302] on button "Mover para retirada disponível" at bounding box center [641, 299] width 164 height 25
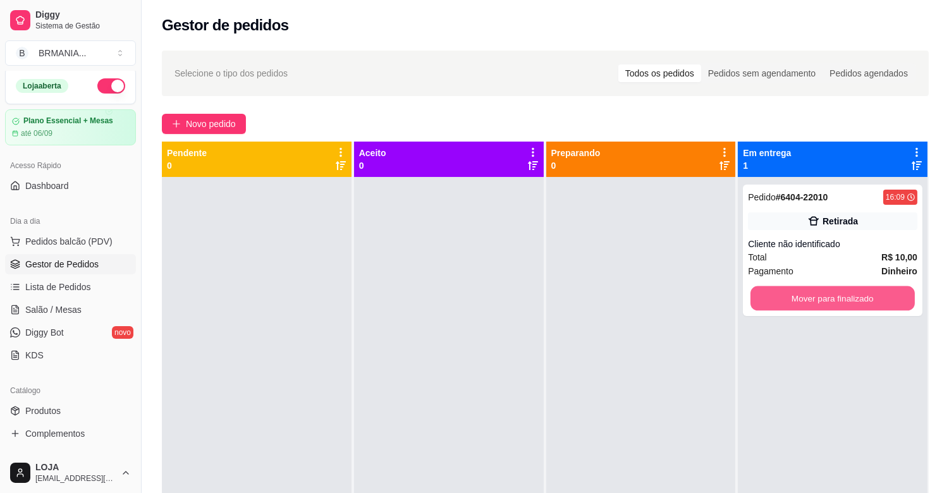
click at [782, 287] on button "Mover para finalizado" at bounding box center [833, 299] width 164 height 25
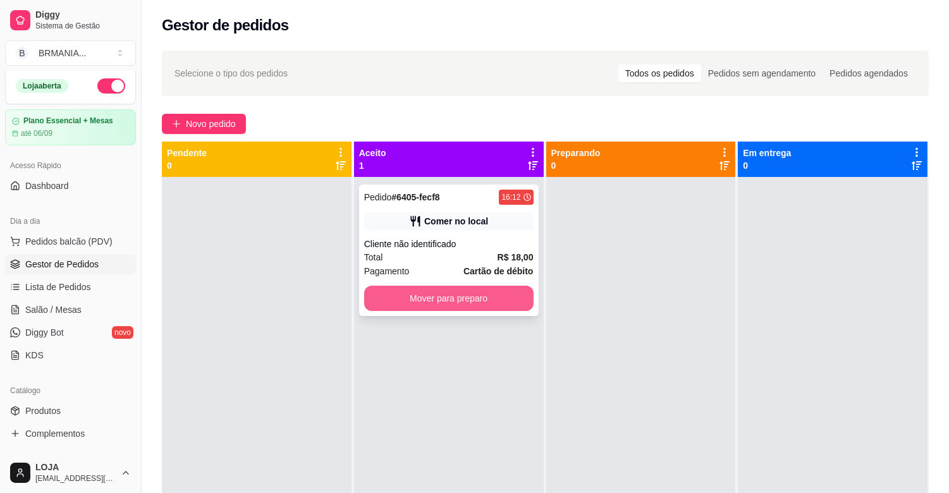
click at [478, 290] on button "Mover para preparo" at bounding box center [449, 298] width 170 height 25
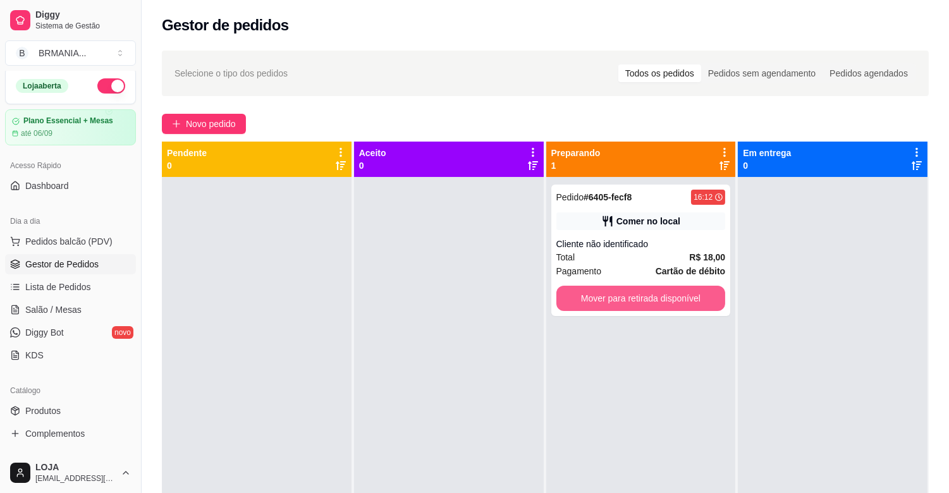
click at [667, 296] on button "Mover para retirada disponível" at bounding box center [642, 298] width 170 height 25
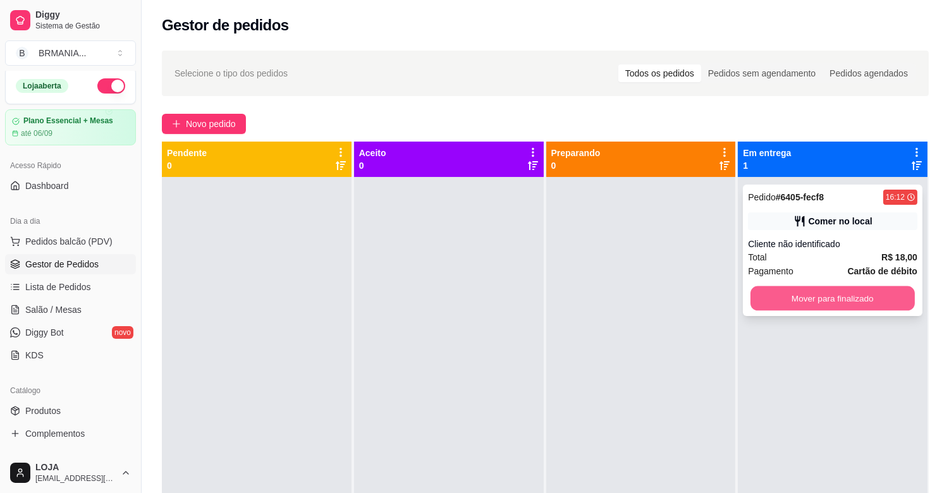
click at [805, 301] on button "Mover para finalizado" at bounding box center [833, 299] width 164 height 25
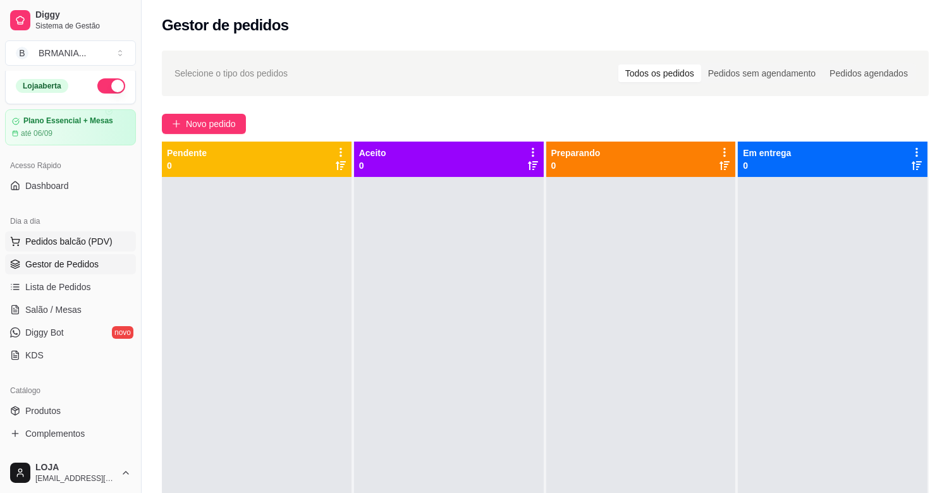
click at [44, 237] on span "Pedidos balcão (PDV)" at bounding box center [68, 241] width 87 height 13
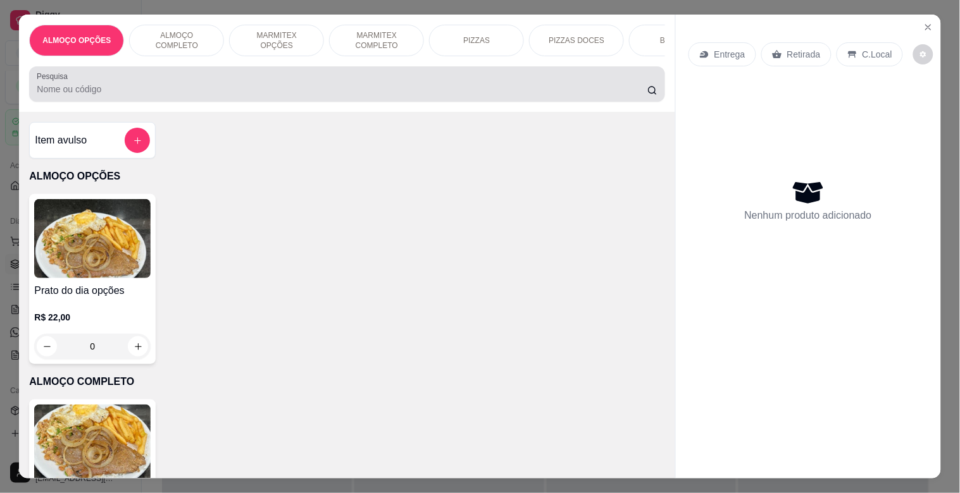
click at [161, 96] on input "Pesquisa" at bounding box center [342, 89] width 610 height 13
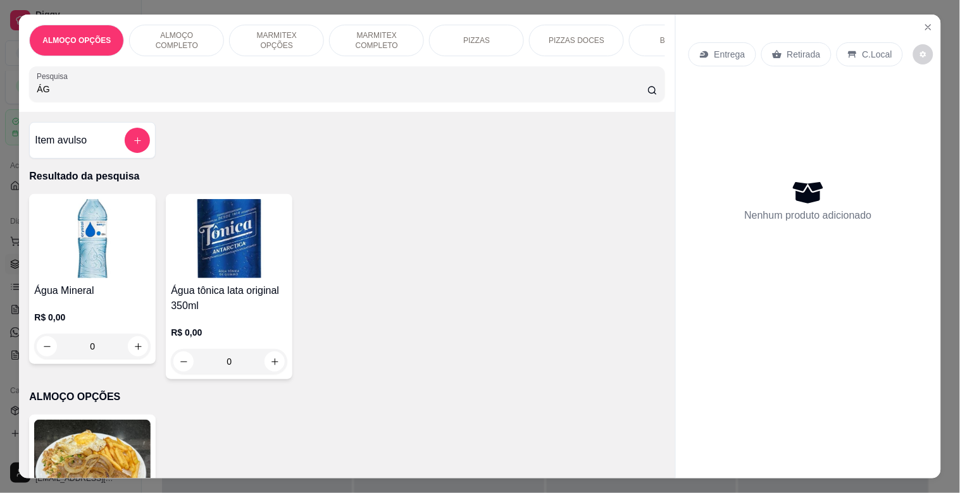
type input "Á"
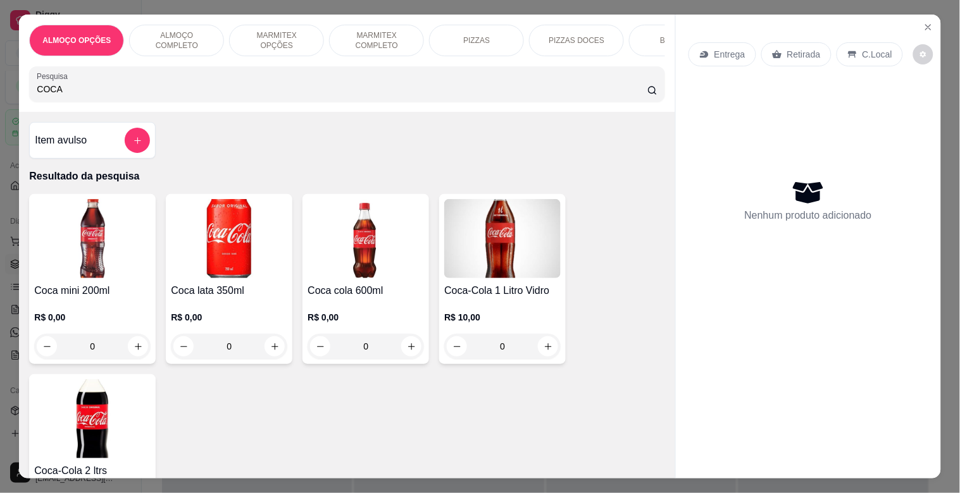
type input "COCA"
click at [111, 269] on img at bounding box center [92, 238] width 116 height 79
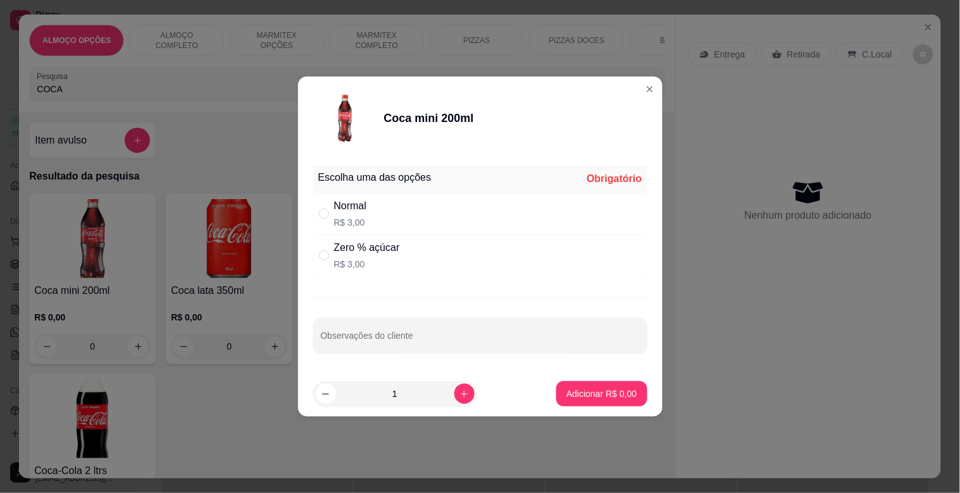
click at [460, 202] on div "Normal R$ 3,00" at bounding box center [480, 214] width 334 height 42
radio input "true"
click at [582, 388] on p "Adicionar R$ 3,00" at bounding box center [601, 394] width 70 height 13
type input "1"
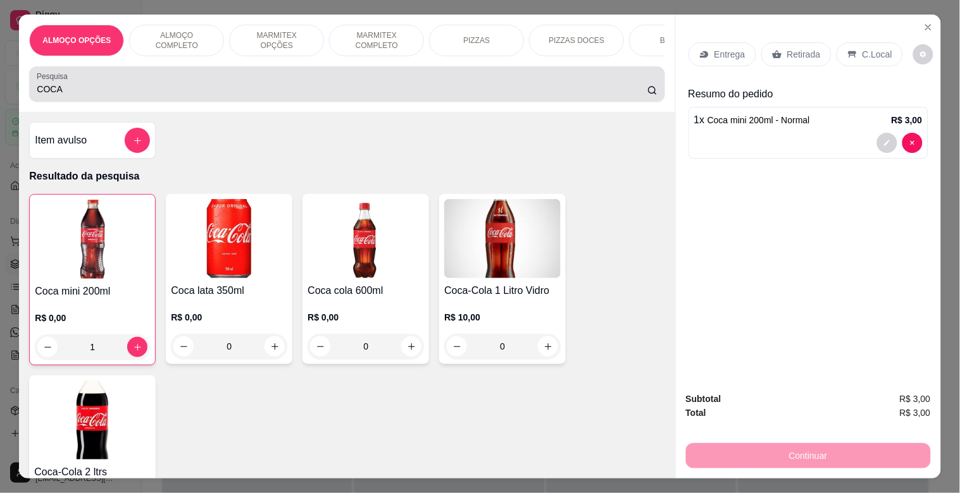
click at [269, 102] on div "Pesquisa COCA" at bounding box center [346, 83] width 635 height 35
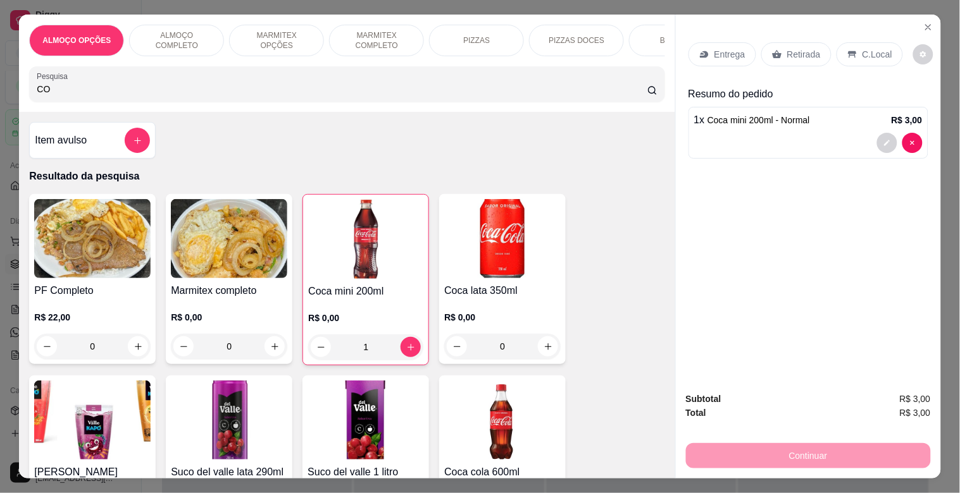
type input "C"
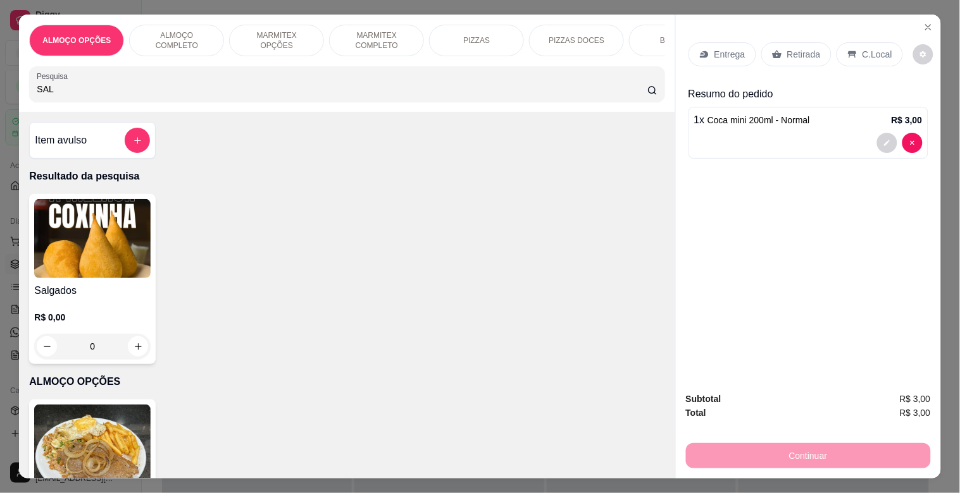
type input "SAL"
click at [111, 261] on img at bounding box center [92, 238] width 116 height 79
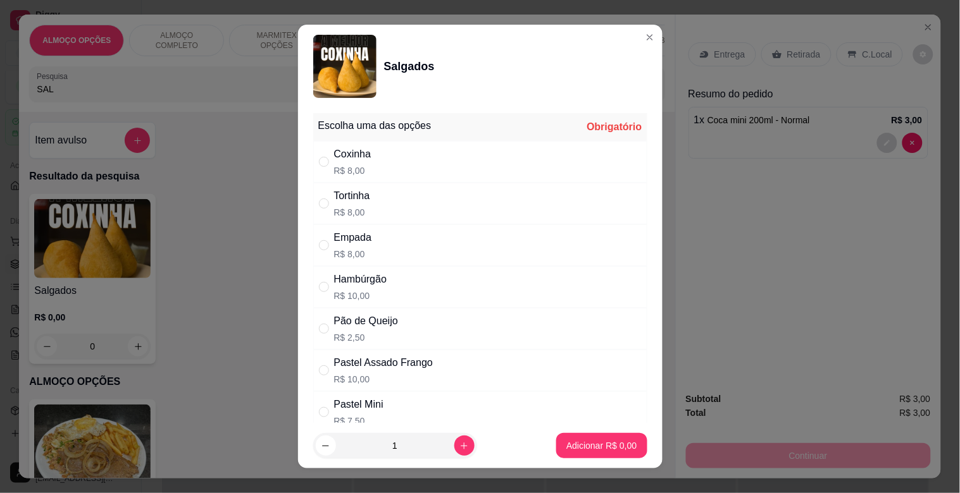
drag, startPoint x: 395, startPoint y: 323, endPoint x: 540, endPoint y: 357, distance: 148.4
click at [396, 323] on div "Pão de Queijo R$ 2,50" at bounding box center [480, 329] width 334 height 42
radio input "true"
click at [597, 447] on p "Adicionar R$ 2,50" at bounding box center [601, 446] width 70 height 13
type input "1"
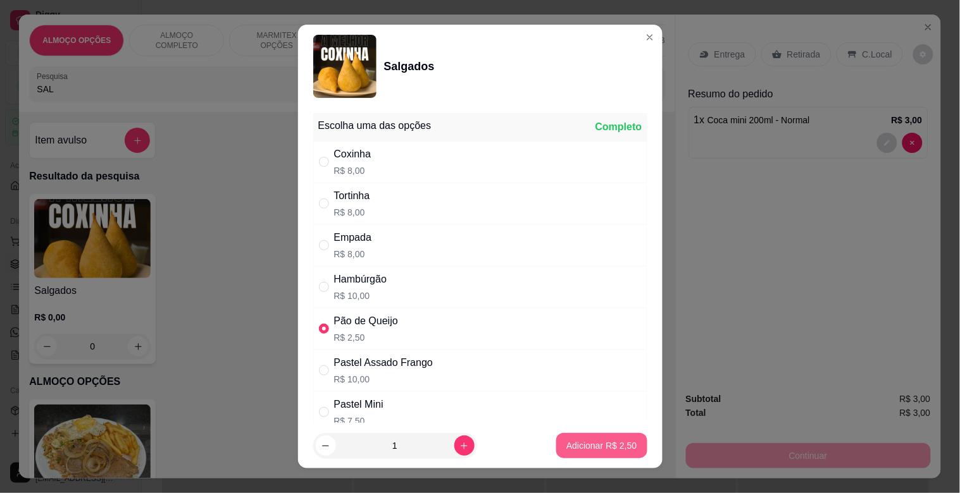
type input "1"
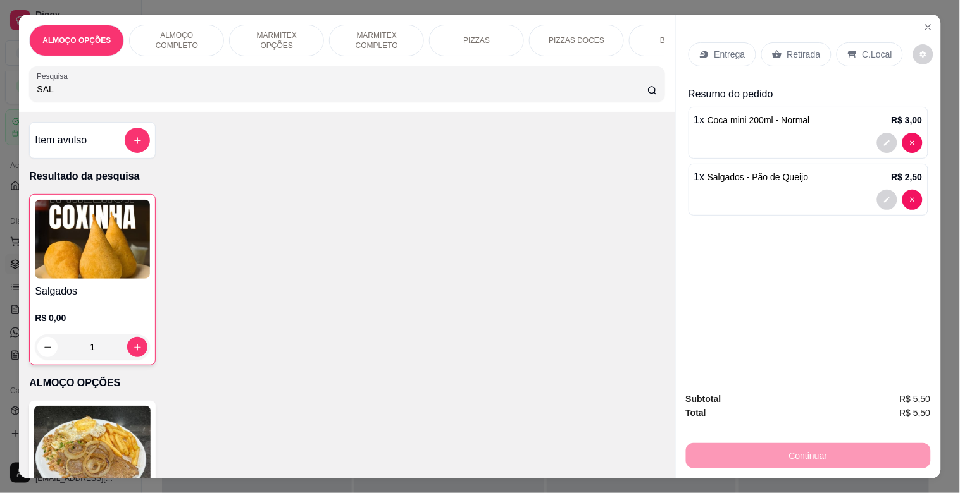
drag, startPoint x: 786, startPoint y: 37, endPoint x: 793, endPoint y: 46, distance: 11.4
click at [788, 42] on div "Retirada" at bounding box center [796, 54] width 70 height 24
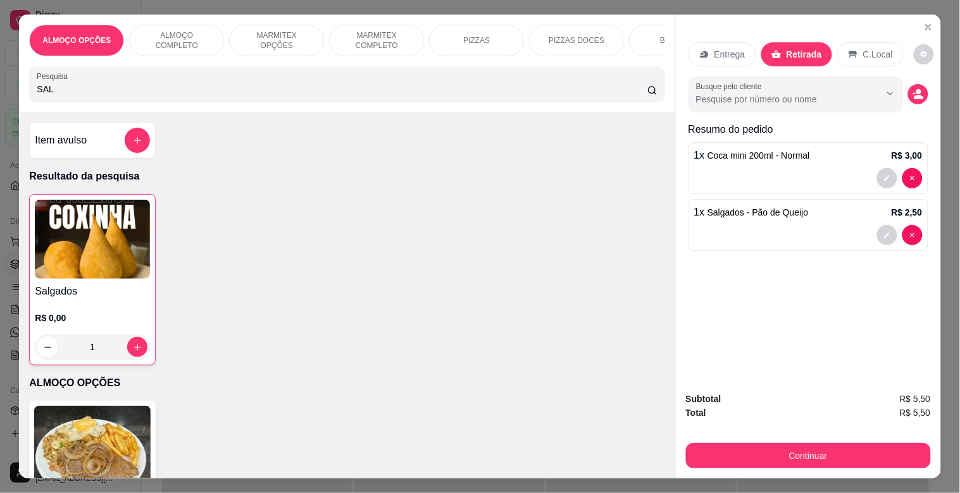
click at [846, 42] on div "C.Local" at bounding box center [870, 54] width 66 height 24
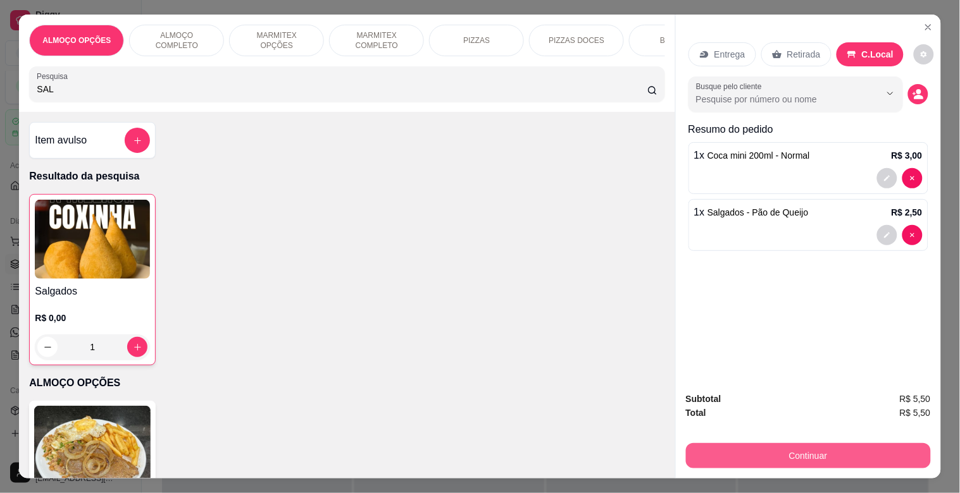
click at [841, 450] on button "Continuar" at bounding box center [808, 455] width 245 height 25
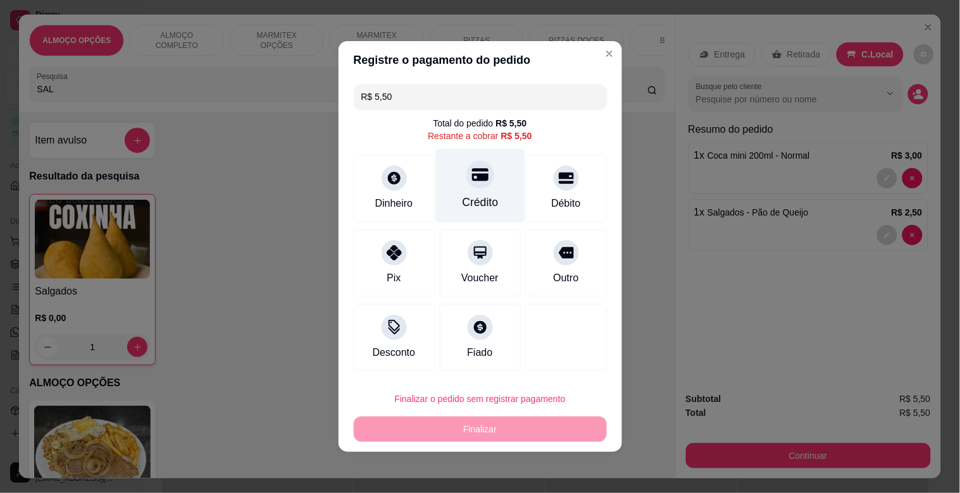
click at [452, 199] on div "Crédito" at bounding box center [479, 186] width 89 height 74
type input "R$ 0,00"
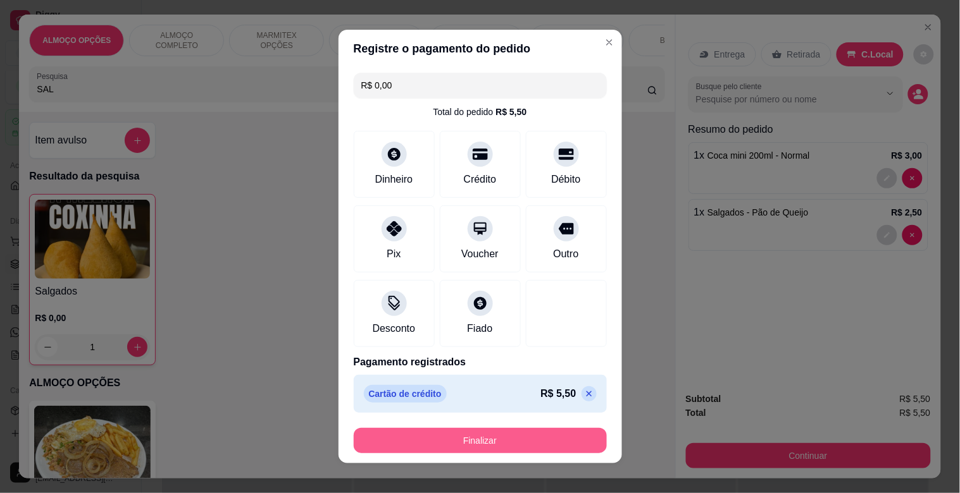
click at [493, 437] on button "Finalizar" at bounding box center [480, 440] width 253 height 25
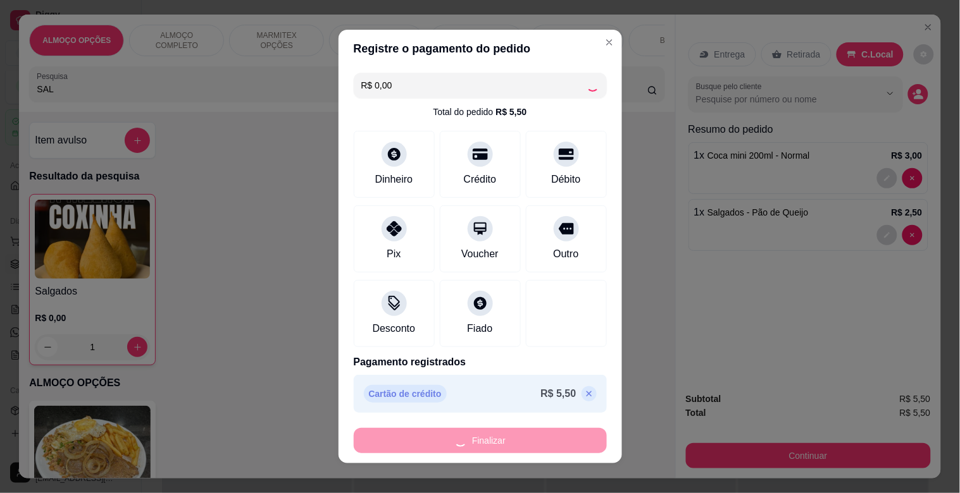
type input "0"
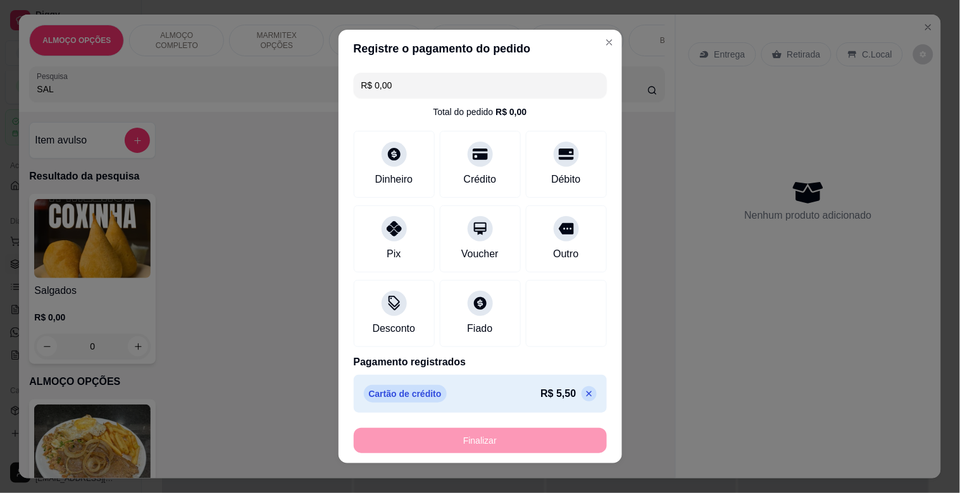
type input "-R$ 5,50"
